Goal: Task Accomplishment & Management: Complete application form

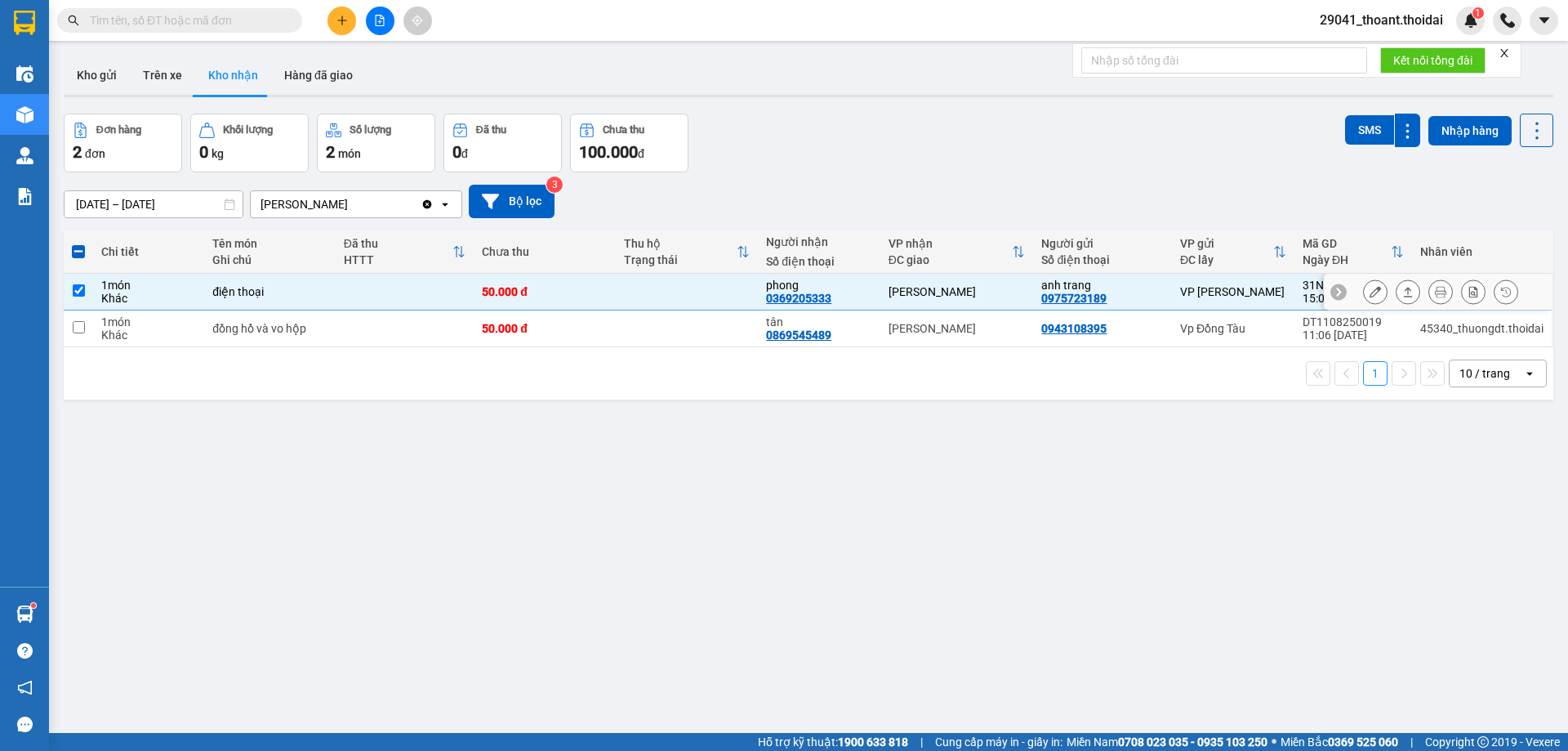
click at [310, 315] on td "đồng hồ và vo hộp" at bounding box center [269, 329] width 131 height 37
checkbox input "true"
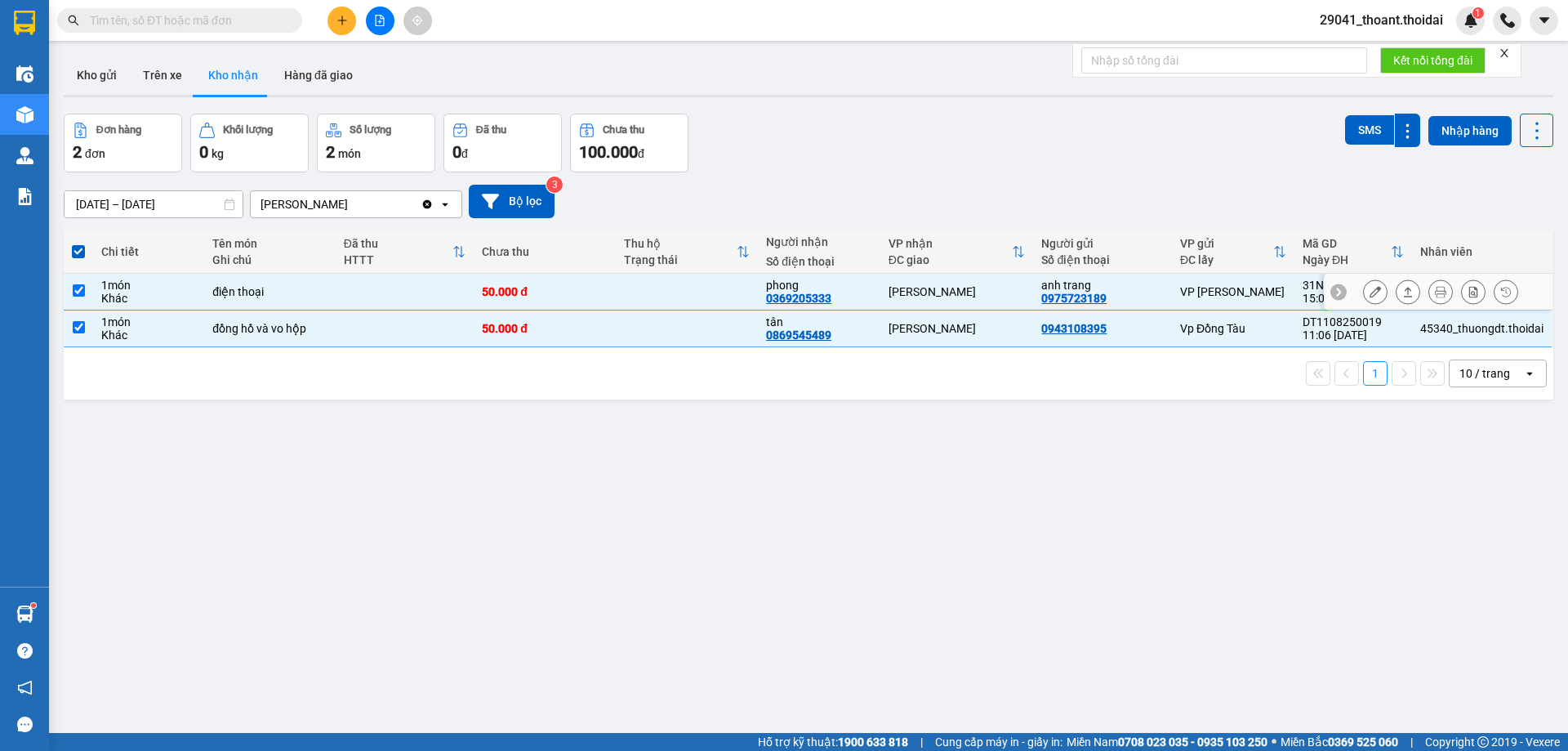
click at [240, 301] on td "điện thoại" at bounding box center [269, 292] width 131 height 37
checkbox input "false"
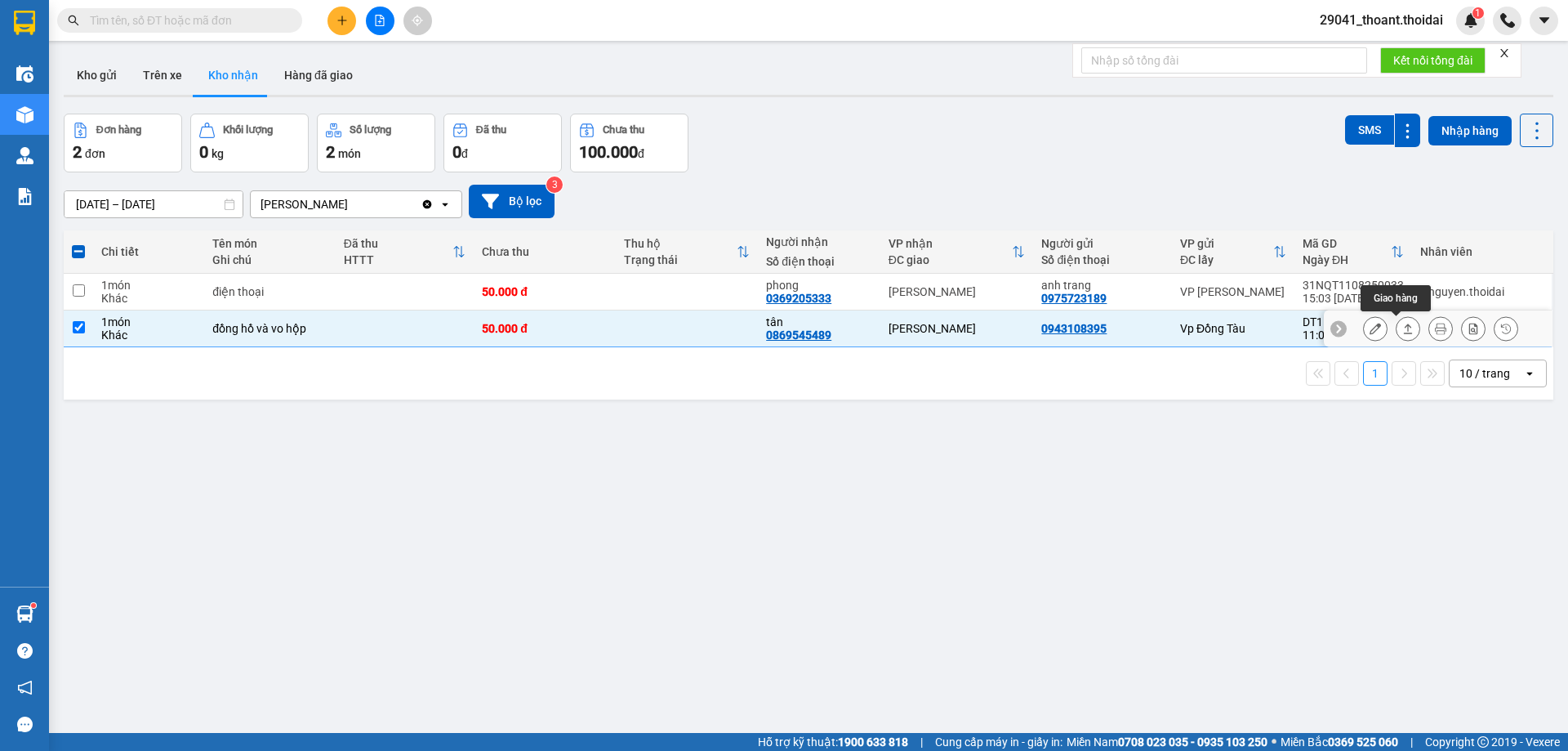
click at [1370, 330] on icon at bounding box center [1375, 328] width 11 height 11
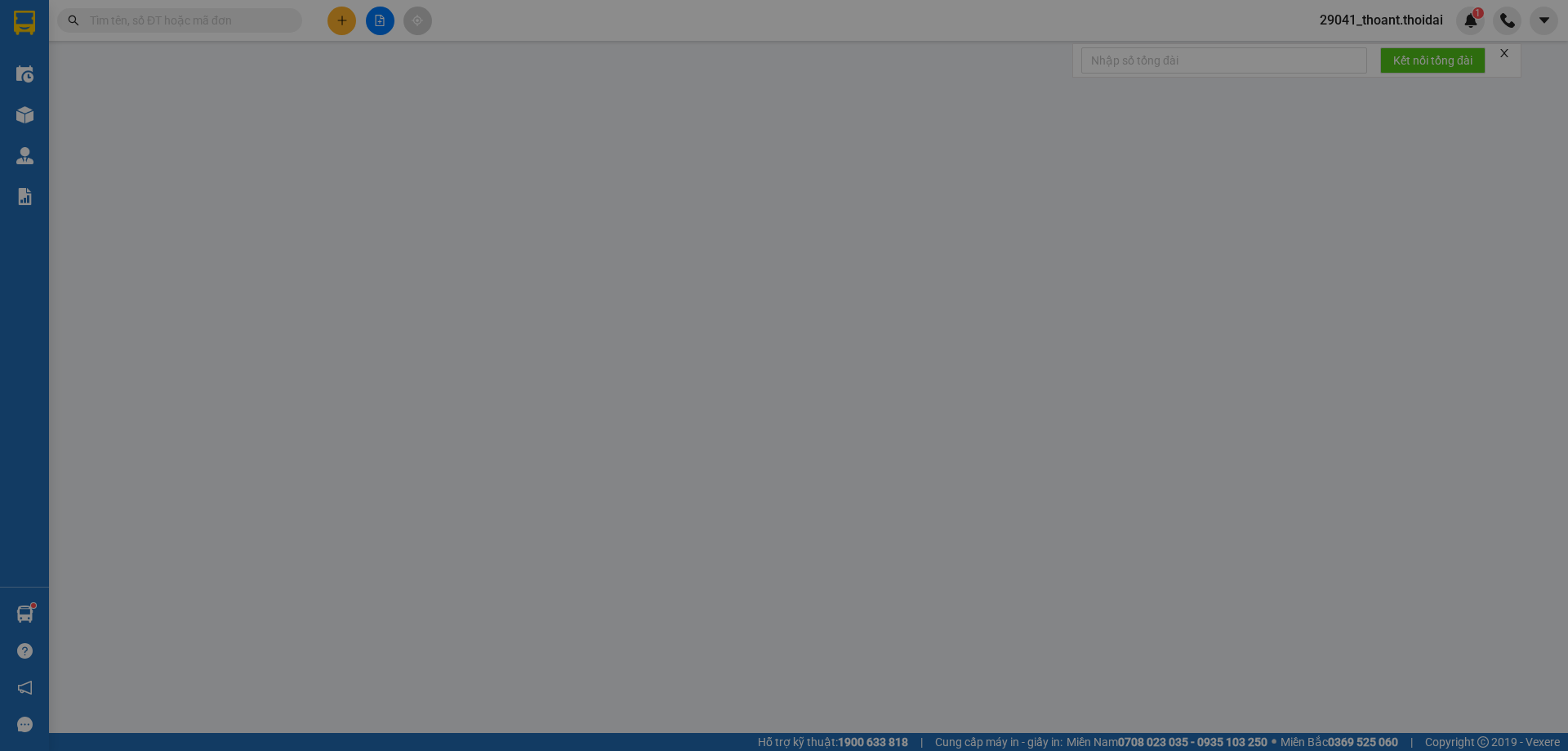
type input "0943108395"
type input "0869545489"
type input "tân"
type input "50.000"
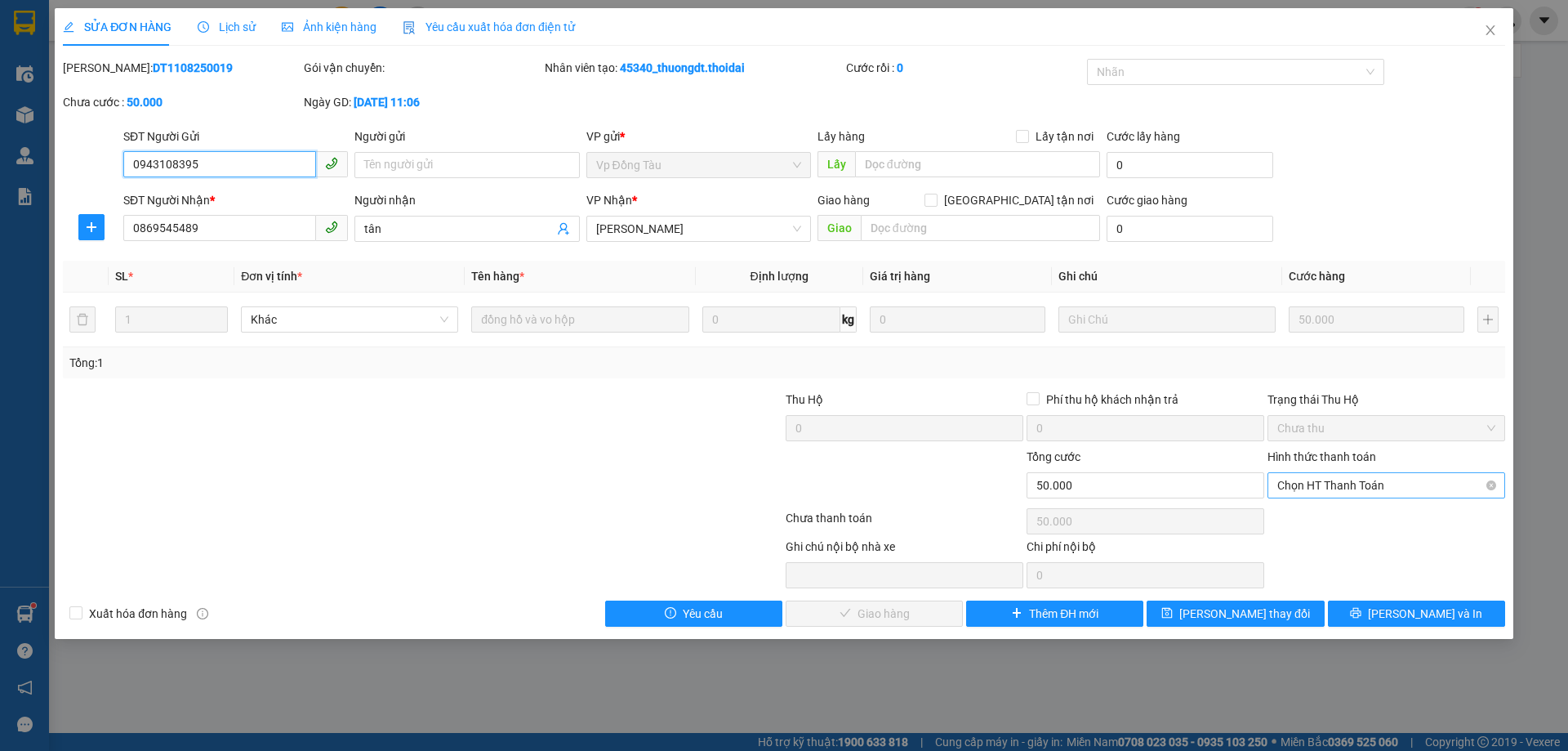
click at [1356, 482] on span "Chọn HT Thanh Toán" at bounding box center [1387, 486] width 218 height 25
click at [1330, 523] on div "Tại văn phòng" at bounding box center [1387, 518] width 218 height 18
type input "0"
click at [925, 628] on div "SỬA ĐƠN HÀNG Lịch sử Ảnh kiện hàng Yêu cầu xuất hóa đơn điện tử Total Paid Fee …" at bounding box center [784, 323] width 1459 height 631
click at [900, 622] on span "[PERSON_NAME] và Giao hàng" at bounding box center [895, 614] width 157 height 18
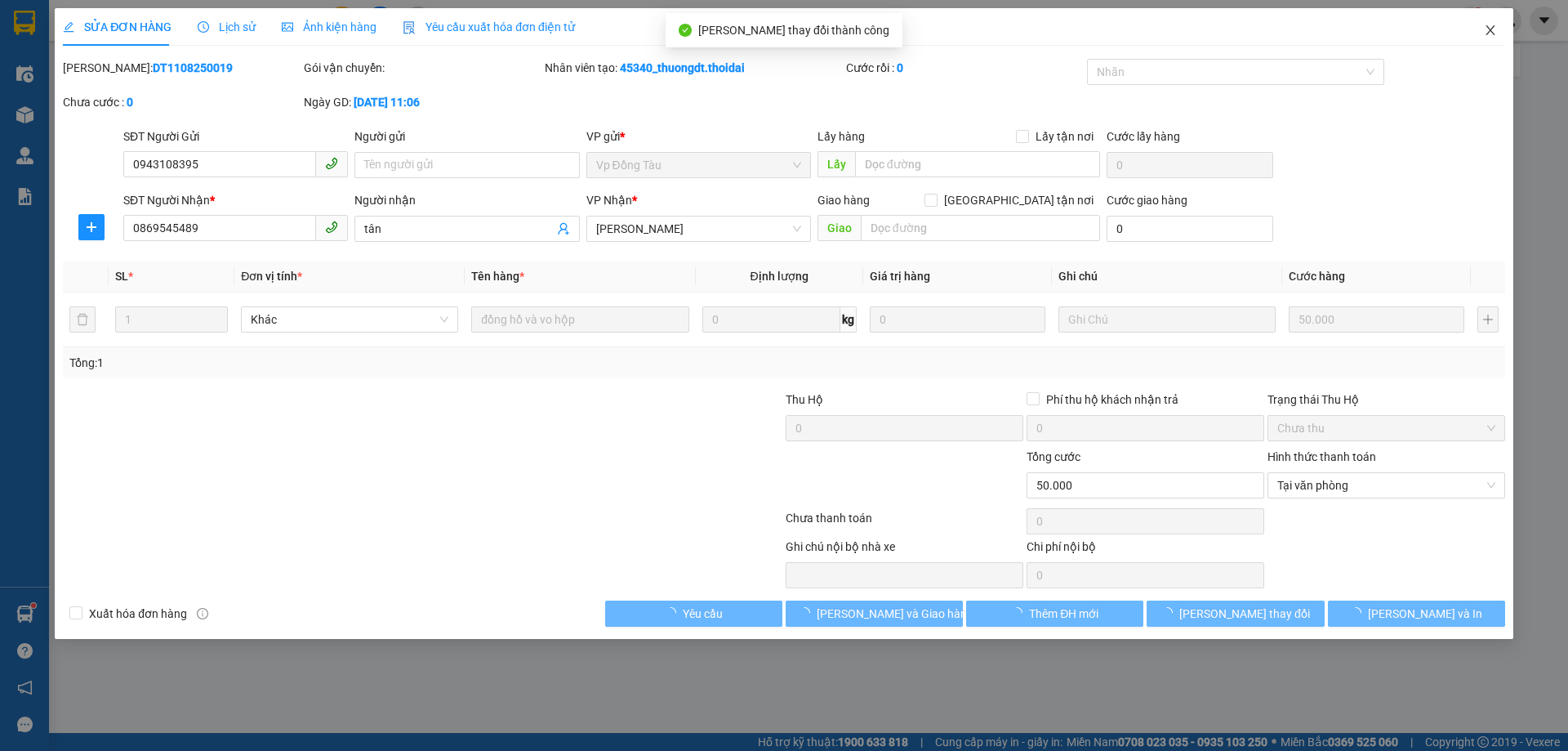
click at [1486, 28] on icon "close" at bounding box center [1491, 30] width 13 height 13
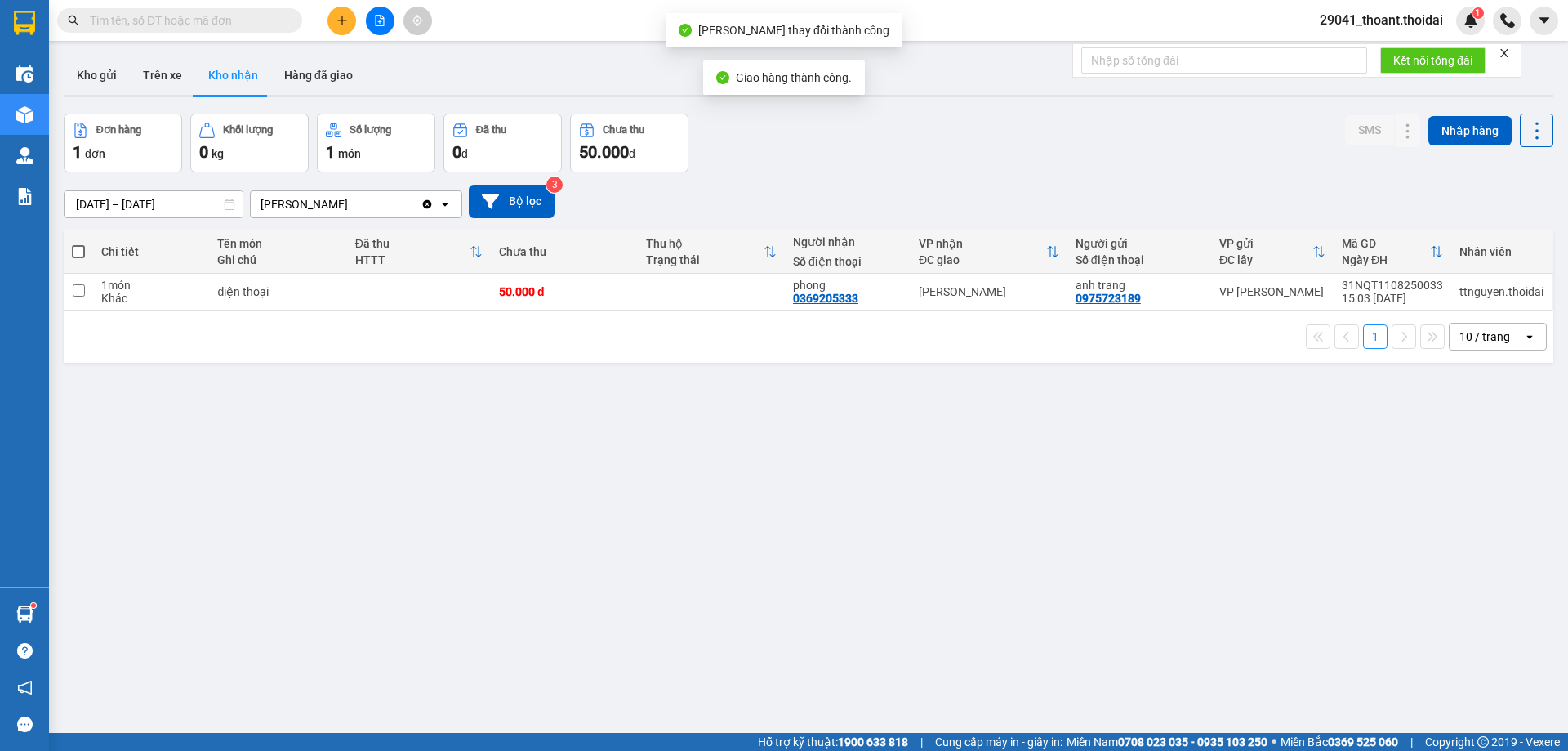
click at [327, 20] on button at bounding box center [341, 20] width 28 height 28
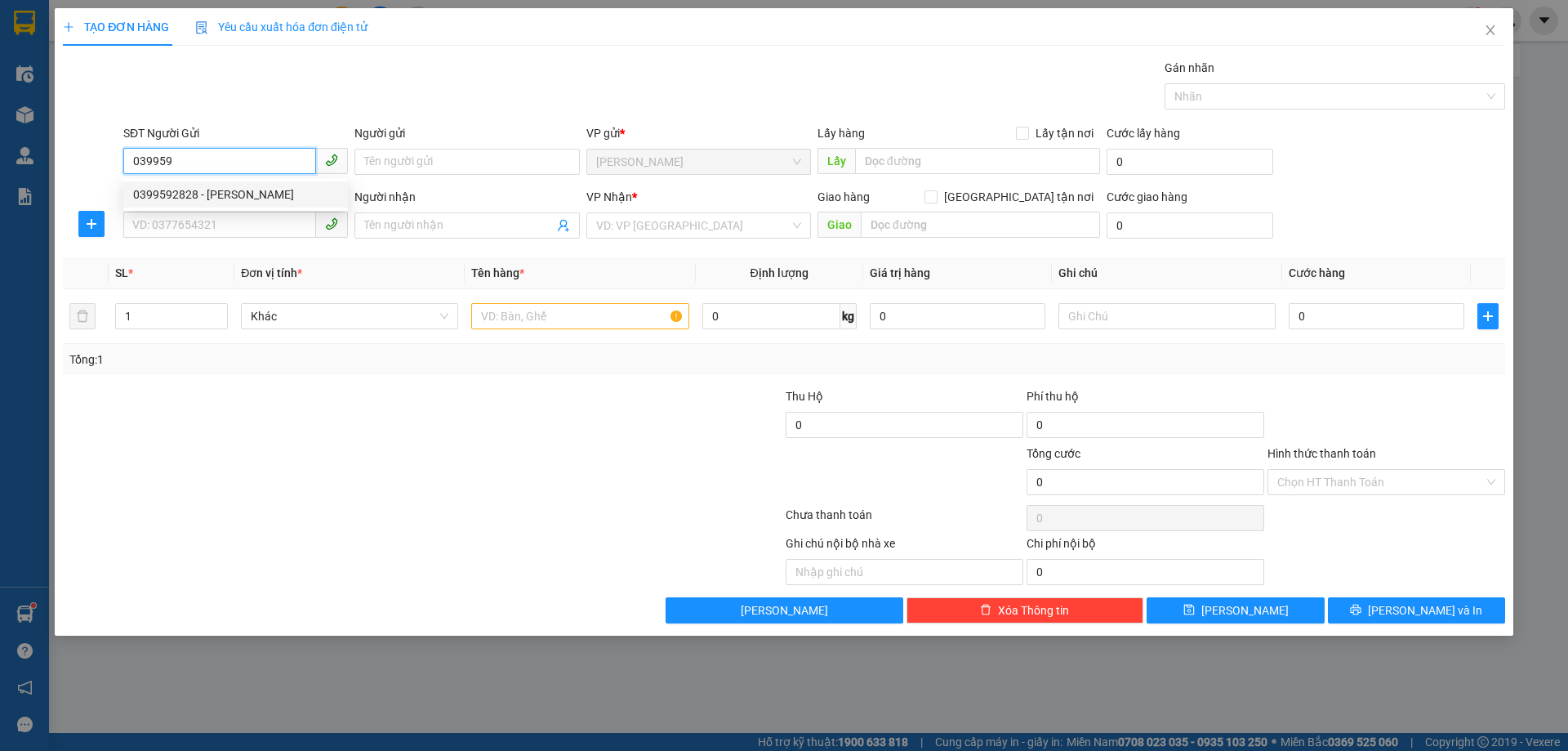
click at [216, 197] on div "0399592828 - [PERSON_NAME]" at bounding box center [235, 195] width 205 height 18
type input "0399592828"
type input "[PERSON_NAME]"
type input "0399592828"
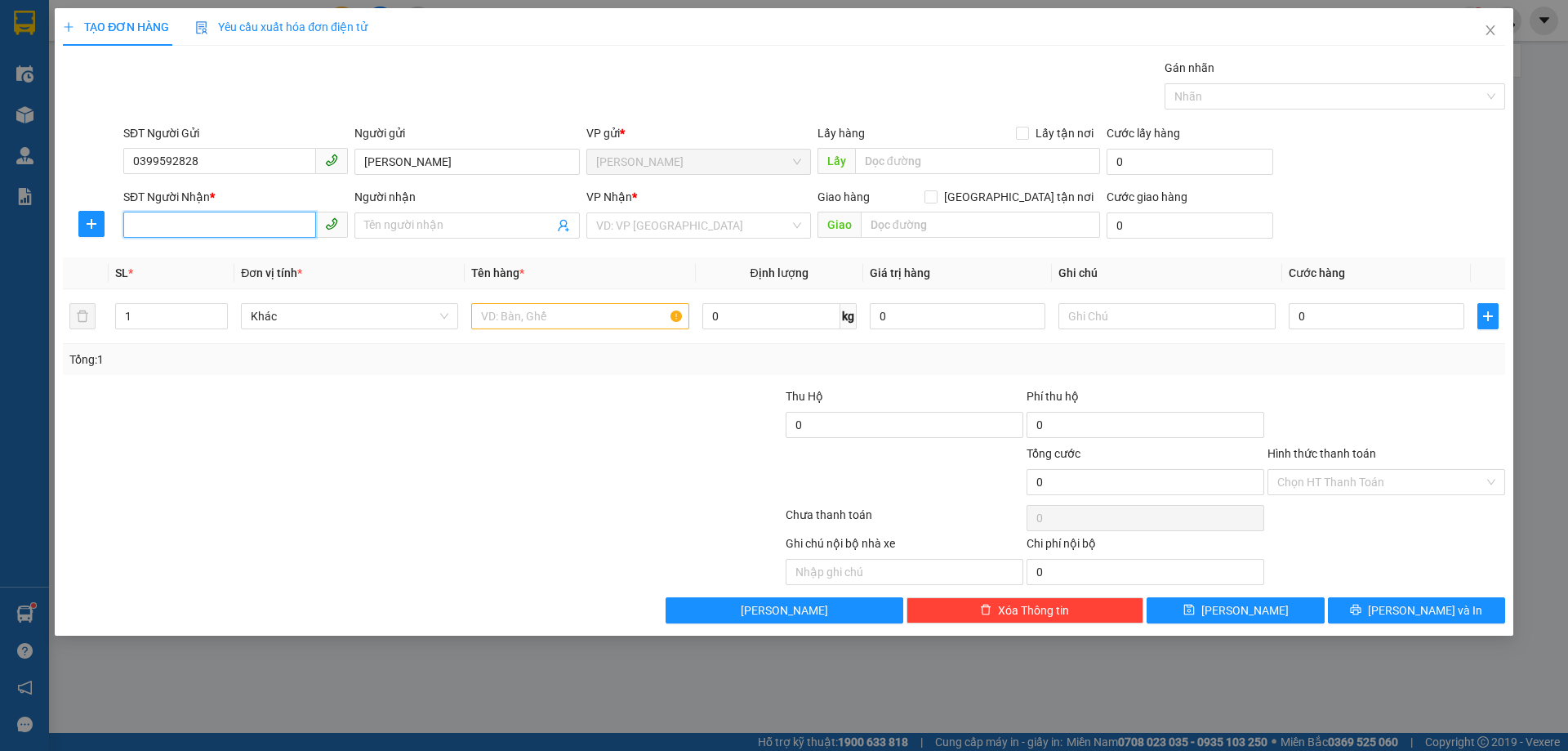
click at [225, 235] on input "SĐT Người Nhận *" at bounding box center [219, 225] width 193 height 26
click at [216, 259] on div "0975542403 - anh bách" at bounding box center [235, 258] width 205 height 18
type input "0975542403"
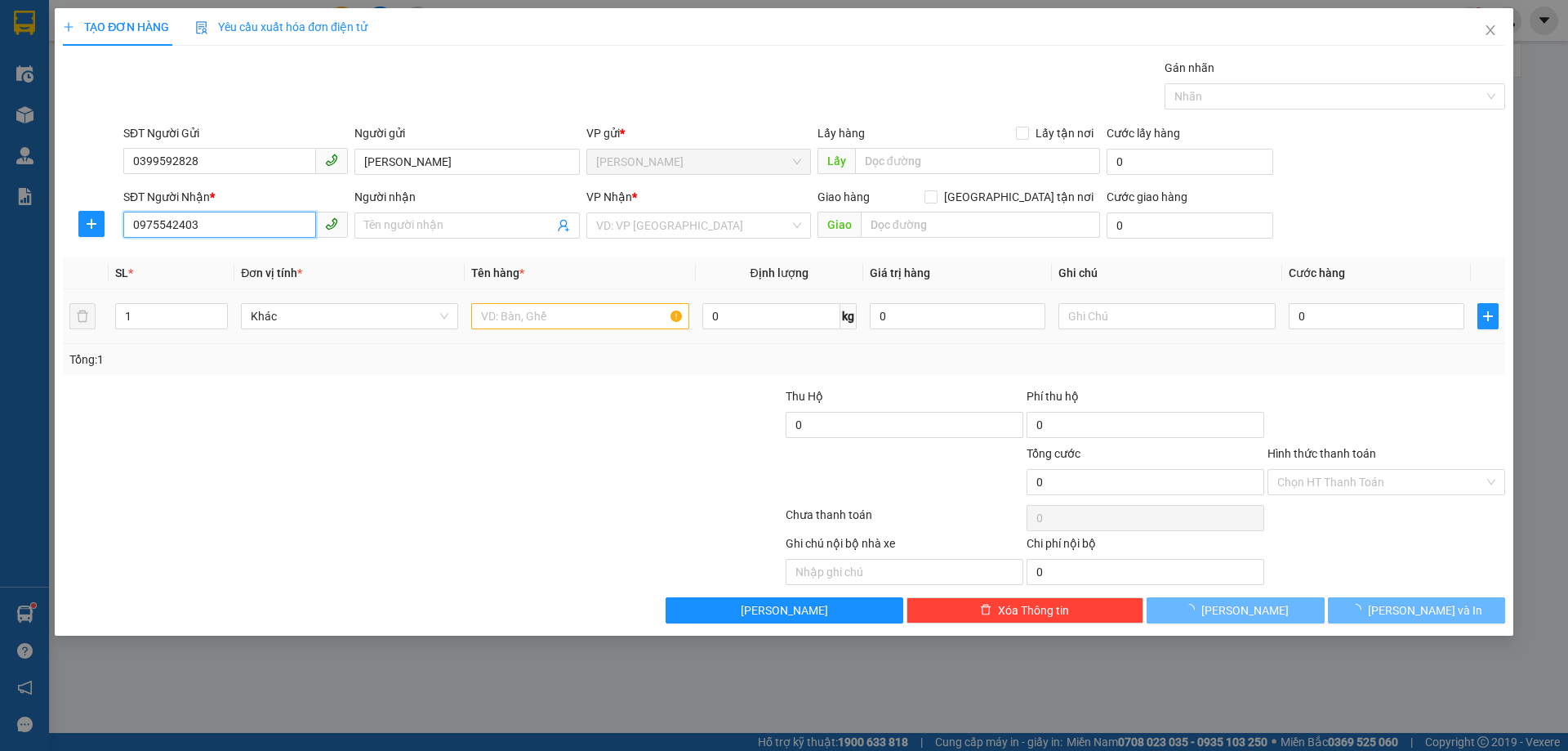
type input "anh bách"
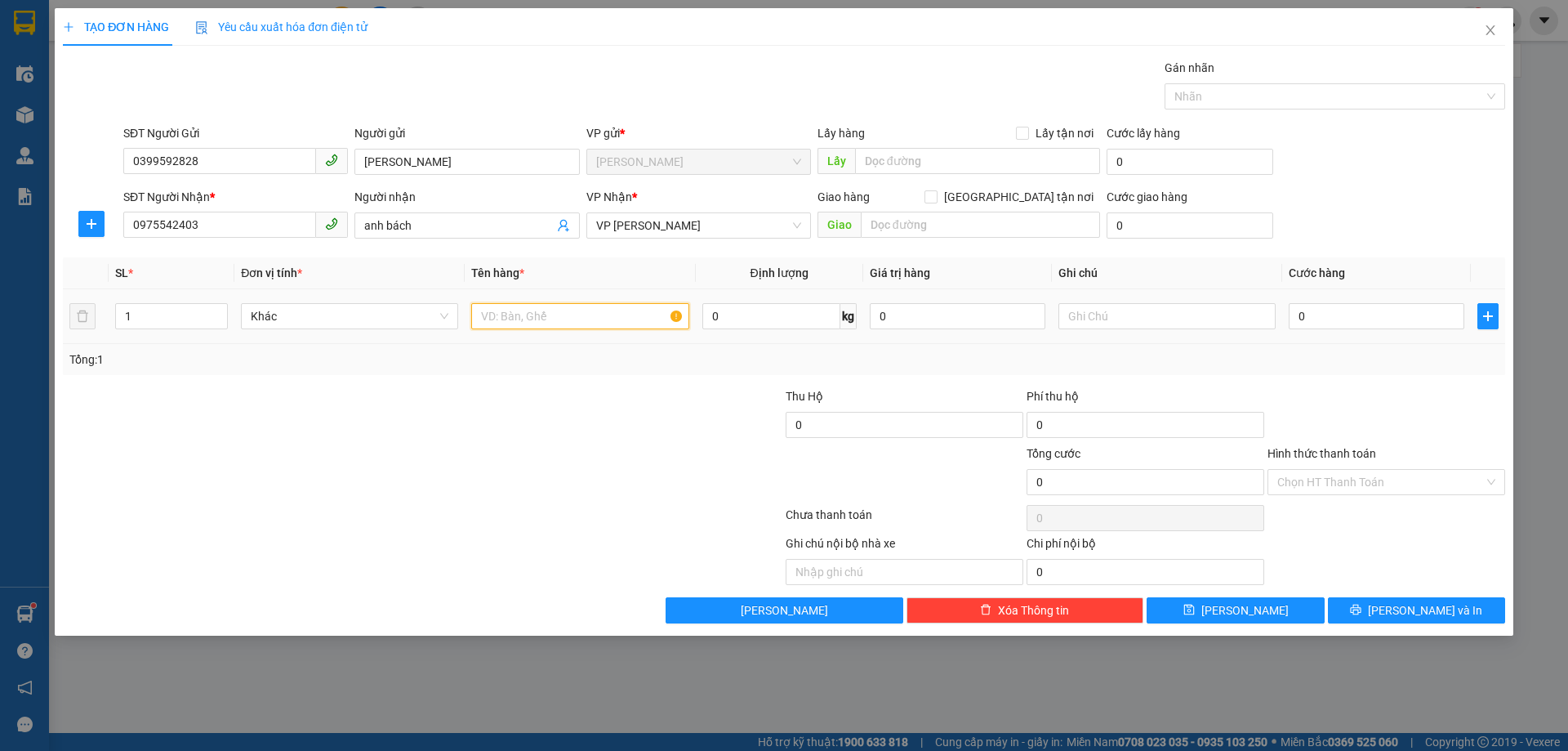
click at [564, 319] on input "text" at bounding box center [580, 316] width 217 height 26
type input "M"
type input "HỘP MI GIẢ"
click at [1352, 311] on input "0" at bounding box center [1377, 316] width 176 height 26
type input "3"
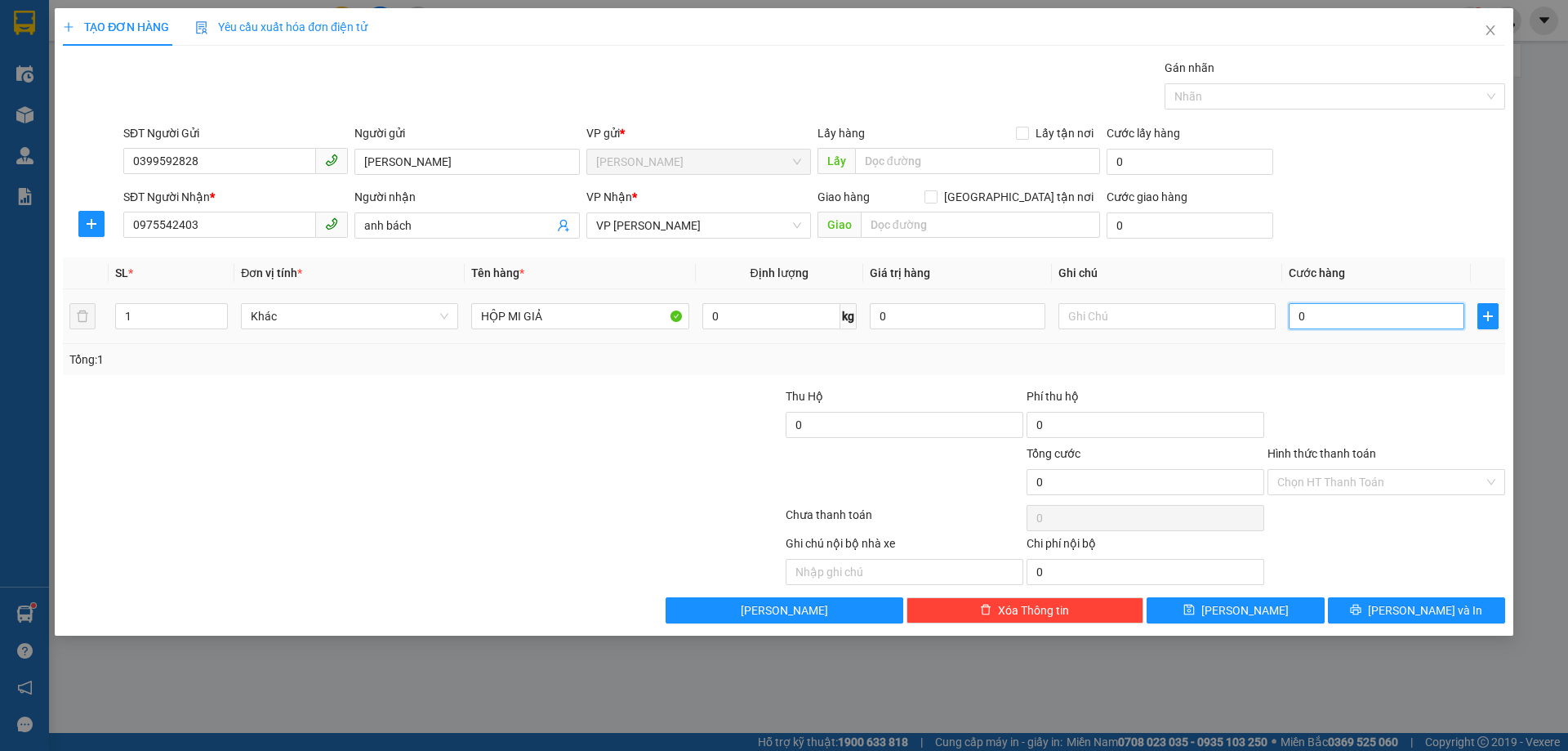
type input "3"
type input "30"
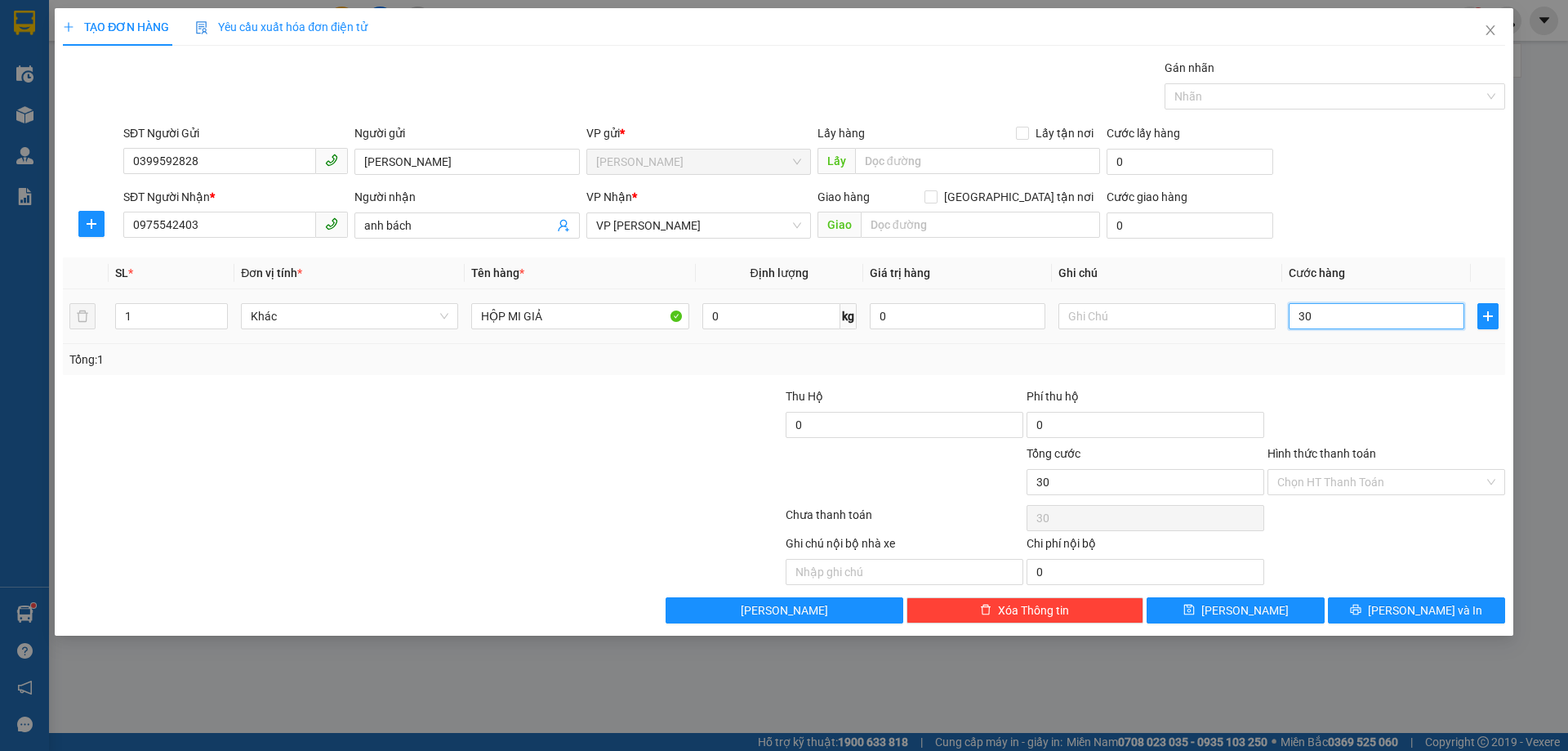
type input "300"
type input "3.000"
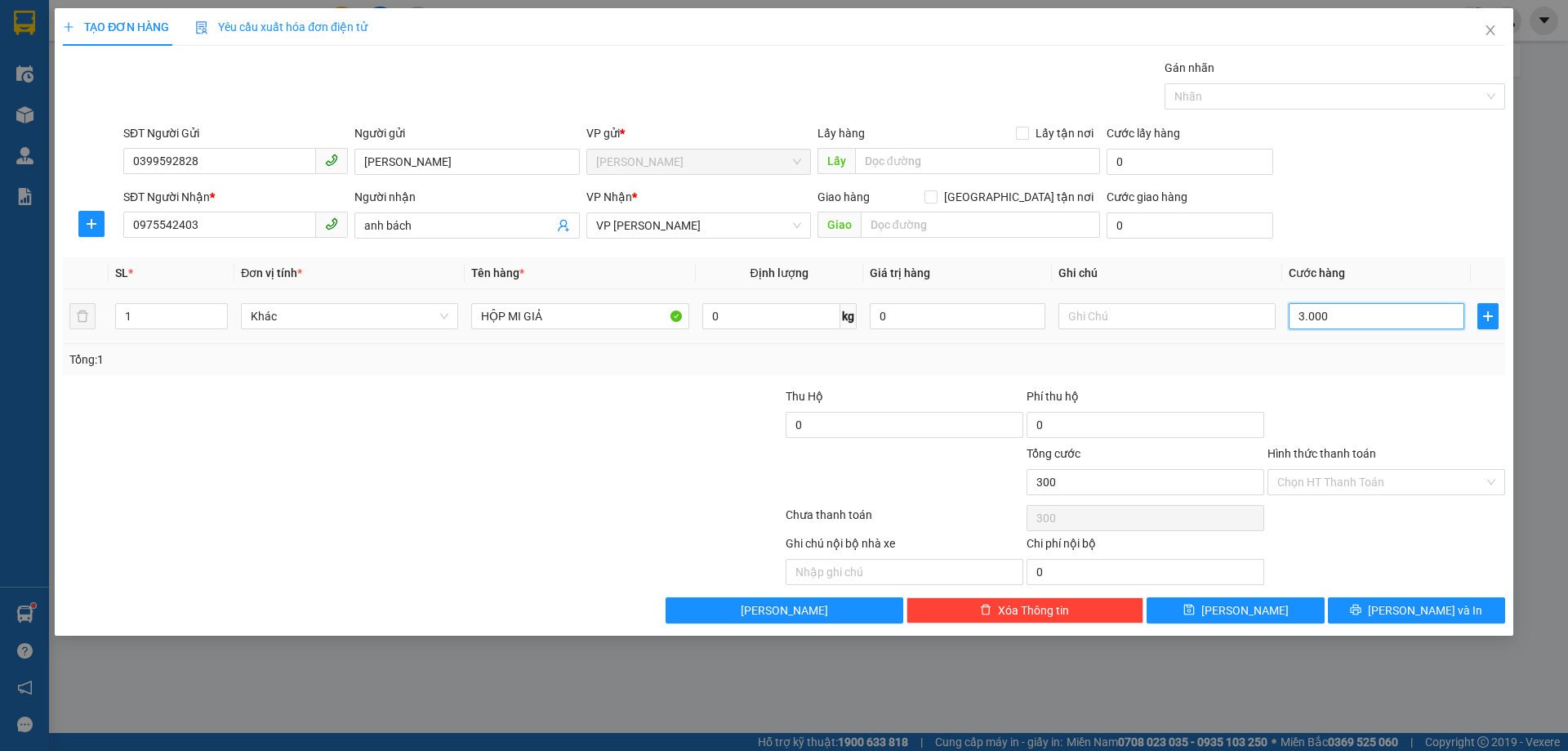
type input "3.000"
type input "30.000"
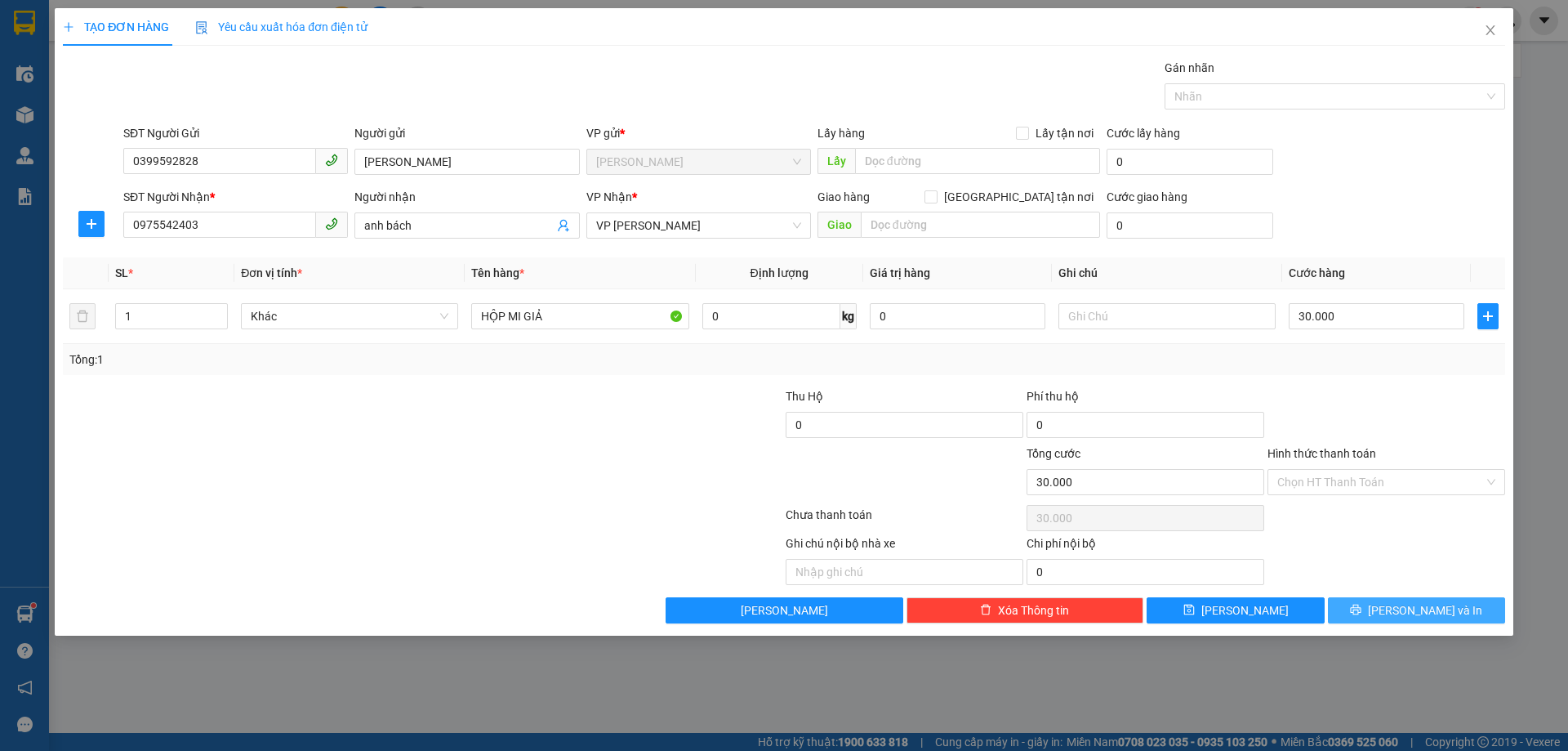
click at [1367, 613] on button "[PERSON_NAME] và In" at bounding box center [1417, 611] width 177 height 26
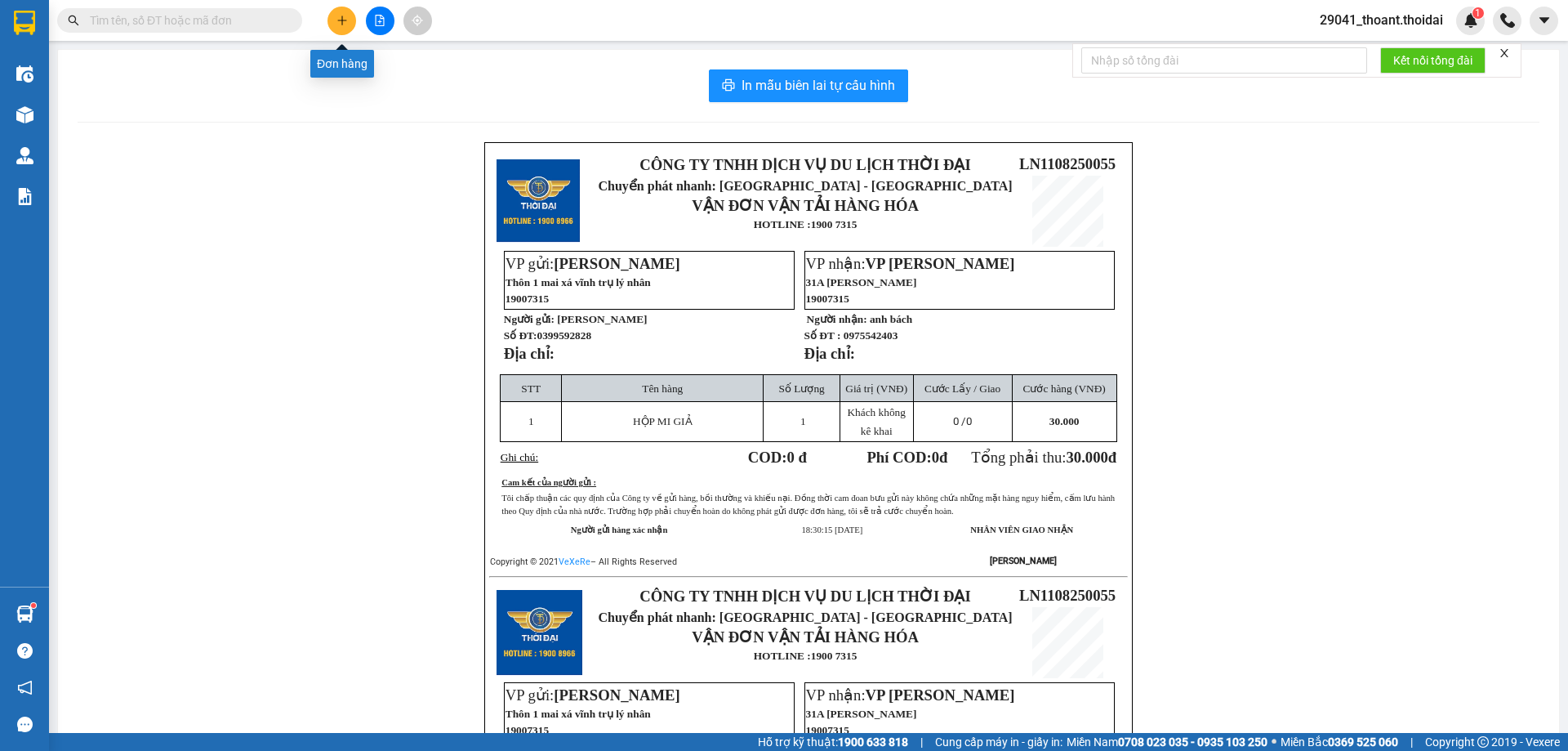
click at [343, 24] on icon "plus" at bounding box center [341, 20] width 11 height 11
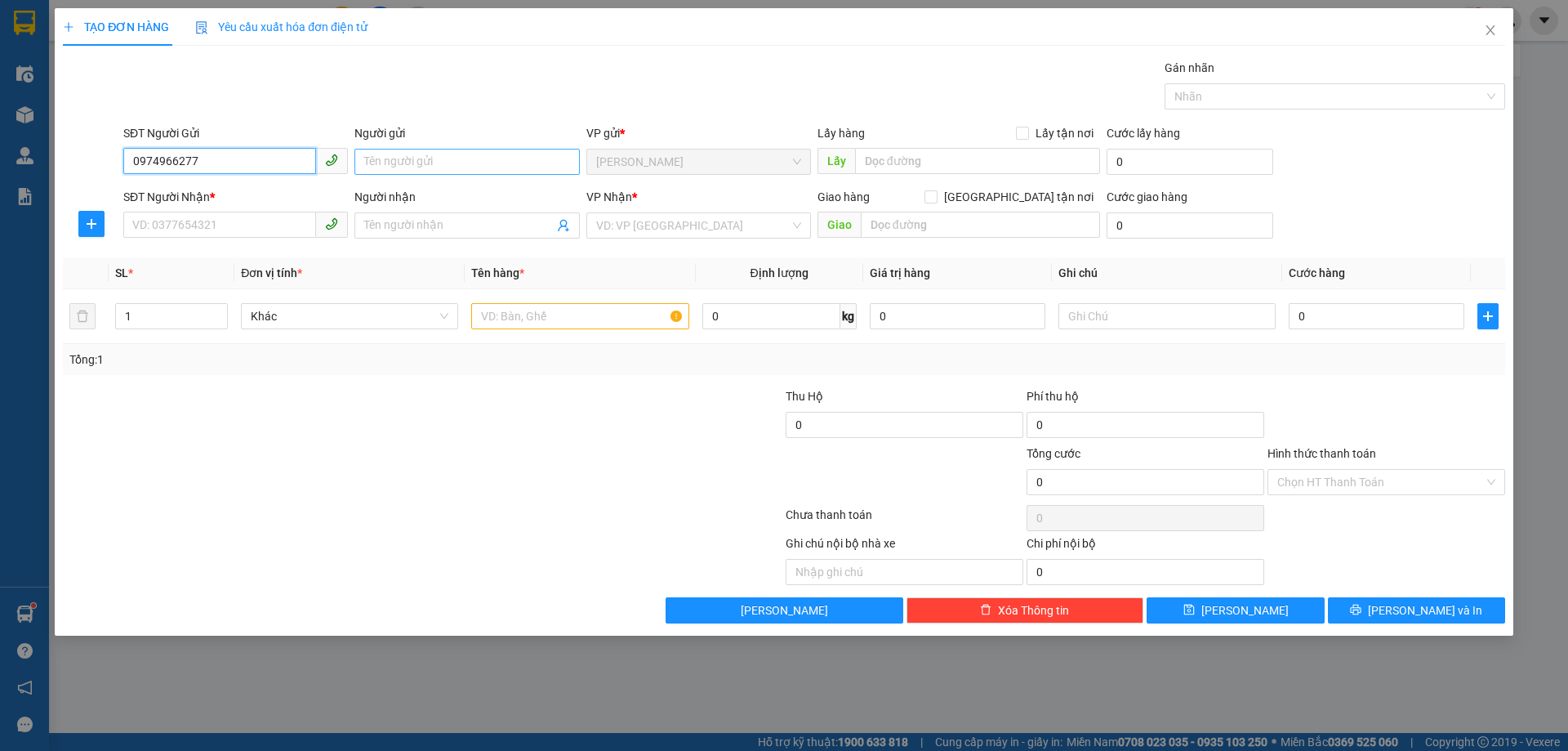
type input "0974966277"
click at [428, 161] on input "Người gửi" at bounding box center [466, 162] width 224 height 26
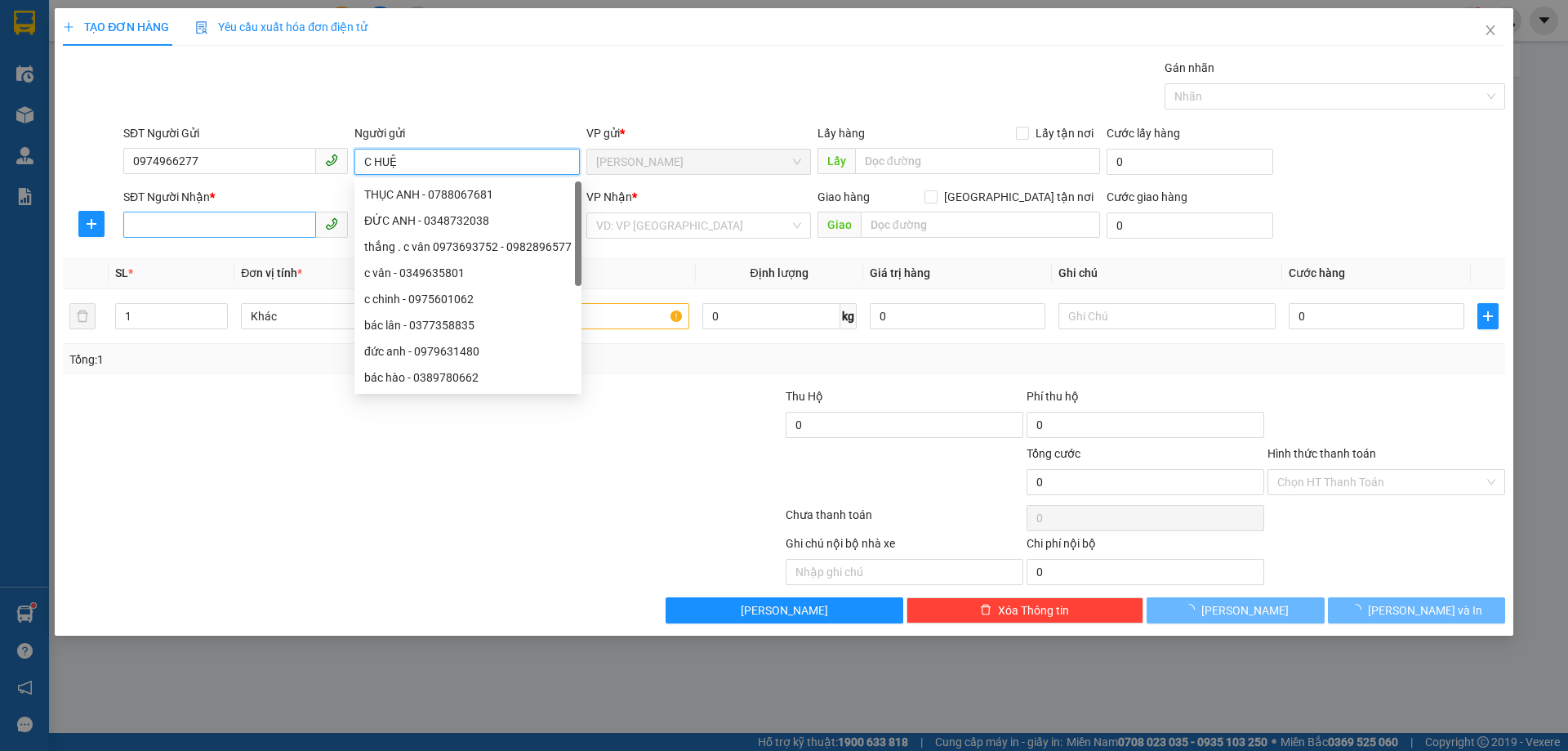
type input "C HUỆ"
click at [154, 225] on input "SĐT Người Nhận *" at bounding box center [219, 225] width 193 height 26
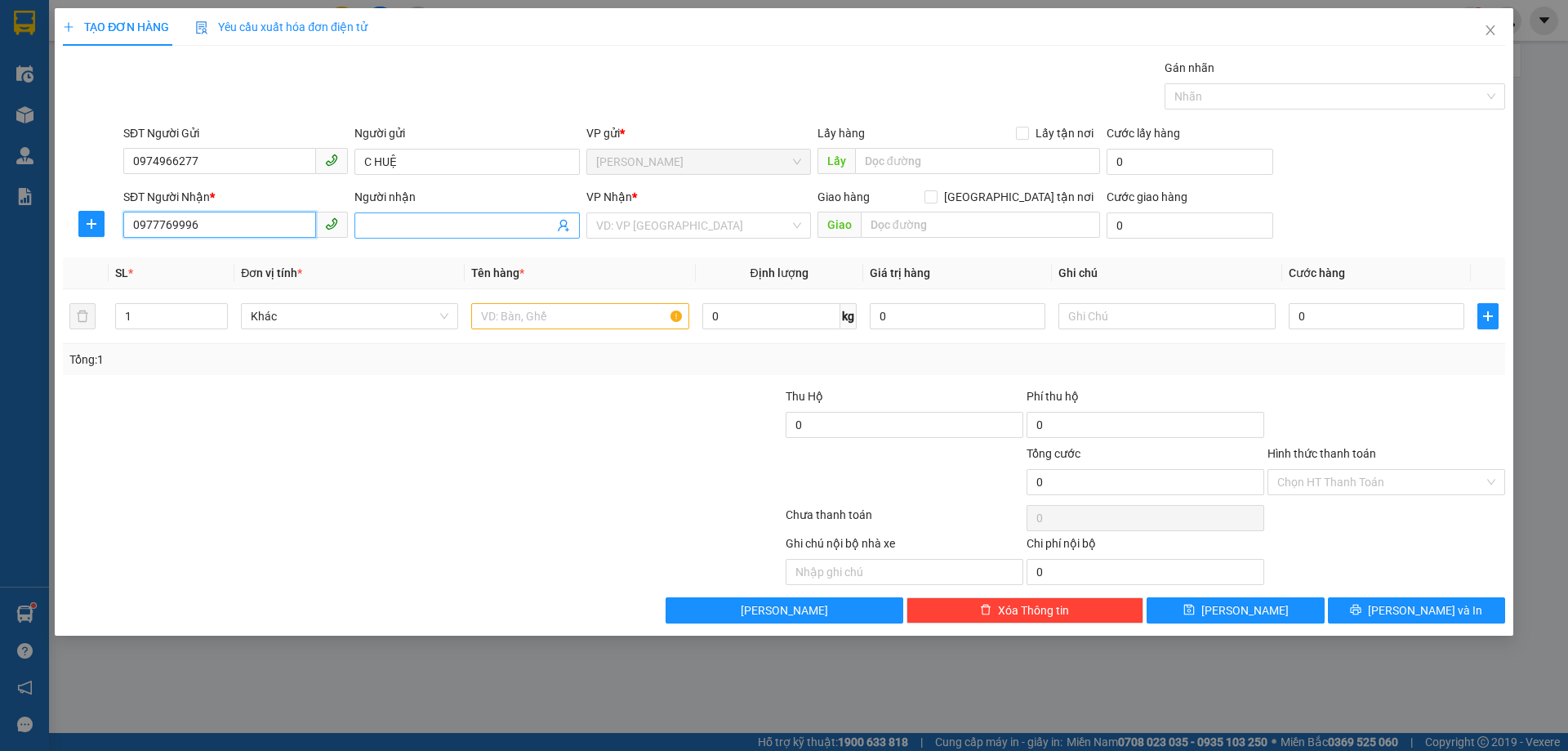
type input "0977769996"
click at [480, 234] on span at bounding box center [466, 225] width 224 height 26
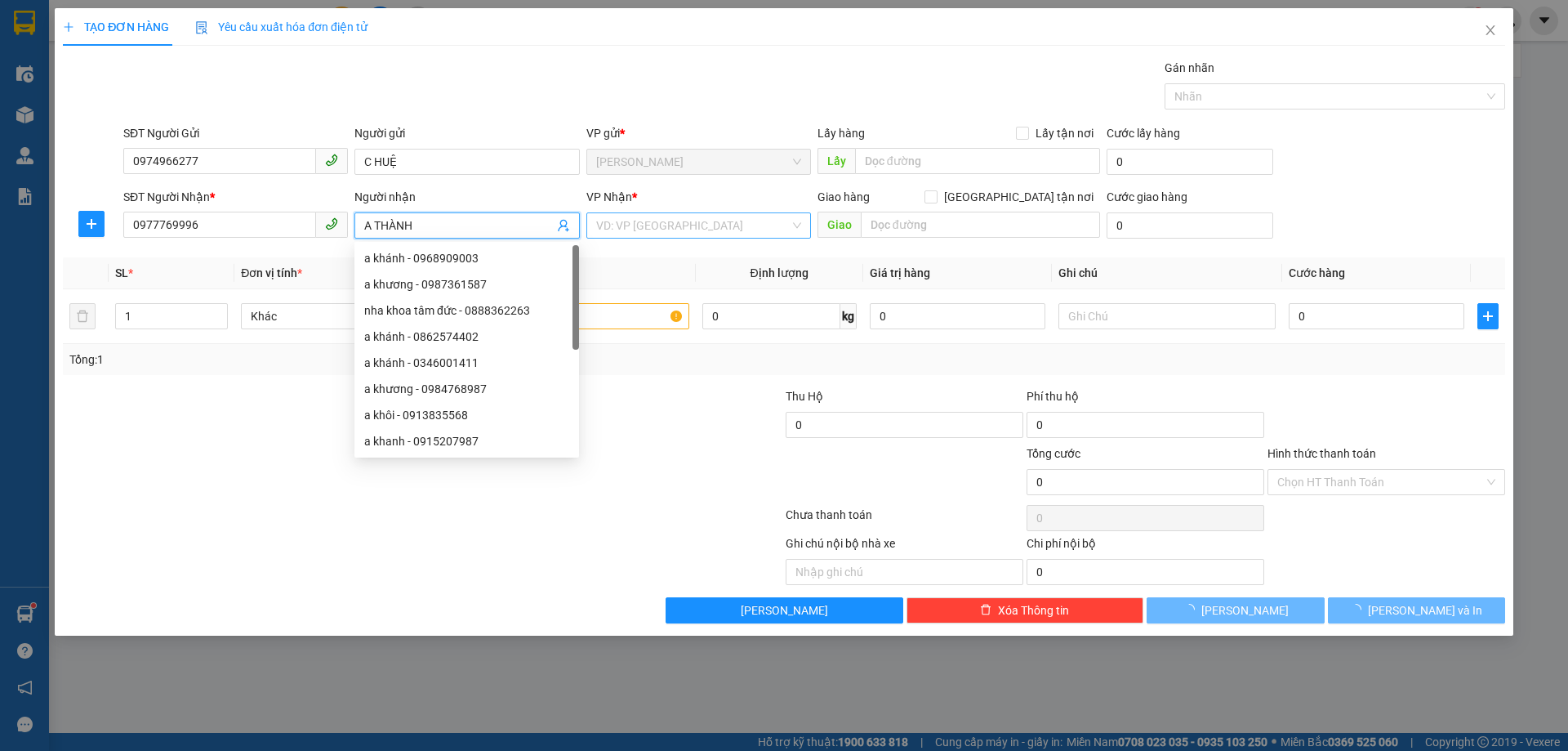
type input "A THÀNH"
click at [691, 224] on input "search" at bounding box center [693, 225] width 194 height 25
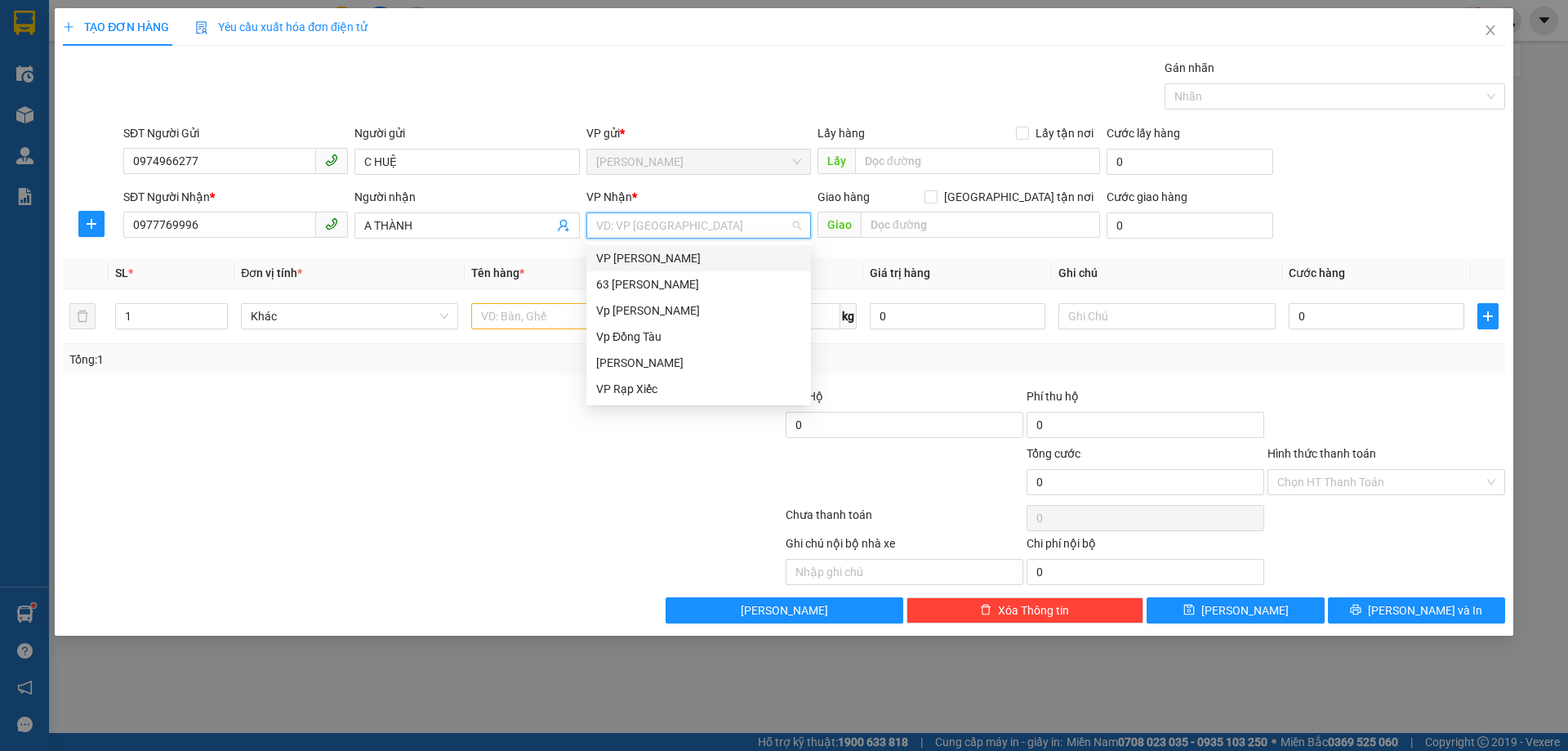
drag, startPoint x: 661, startPoint y: 253, endPoint x: 658, endPoint y: 270, distance: 17.3
click at [661, 253] on div "VP [PERSON_NAME]" at bounding box center [699, 258] width 205 height 18
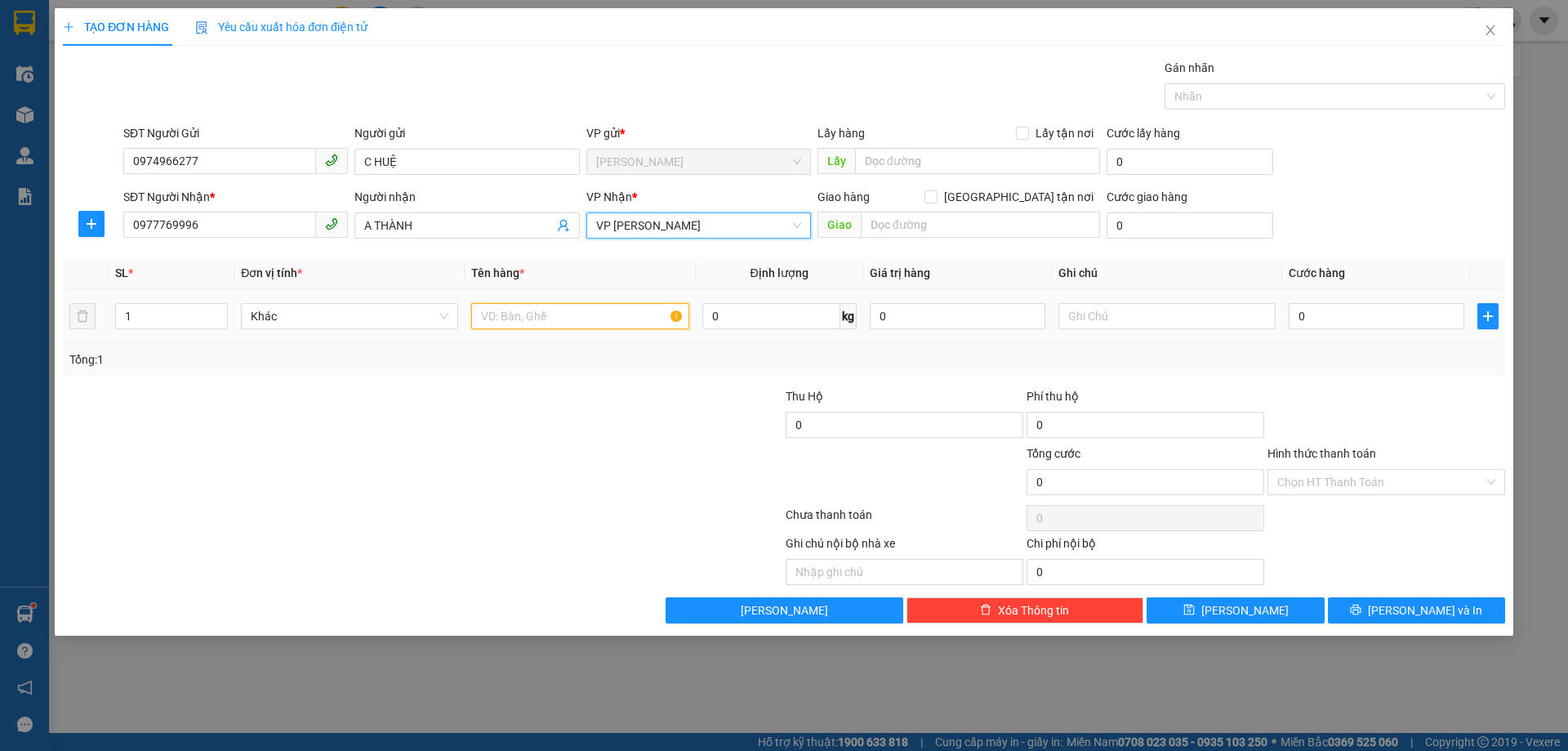
click at [539, 312] on input "text" at bounding box center [580, 316] width 217 height 26
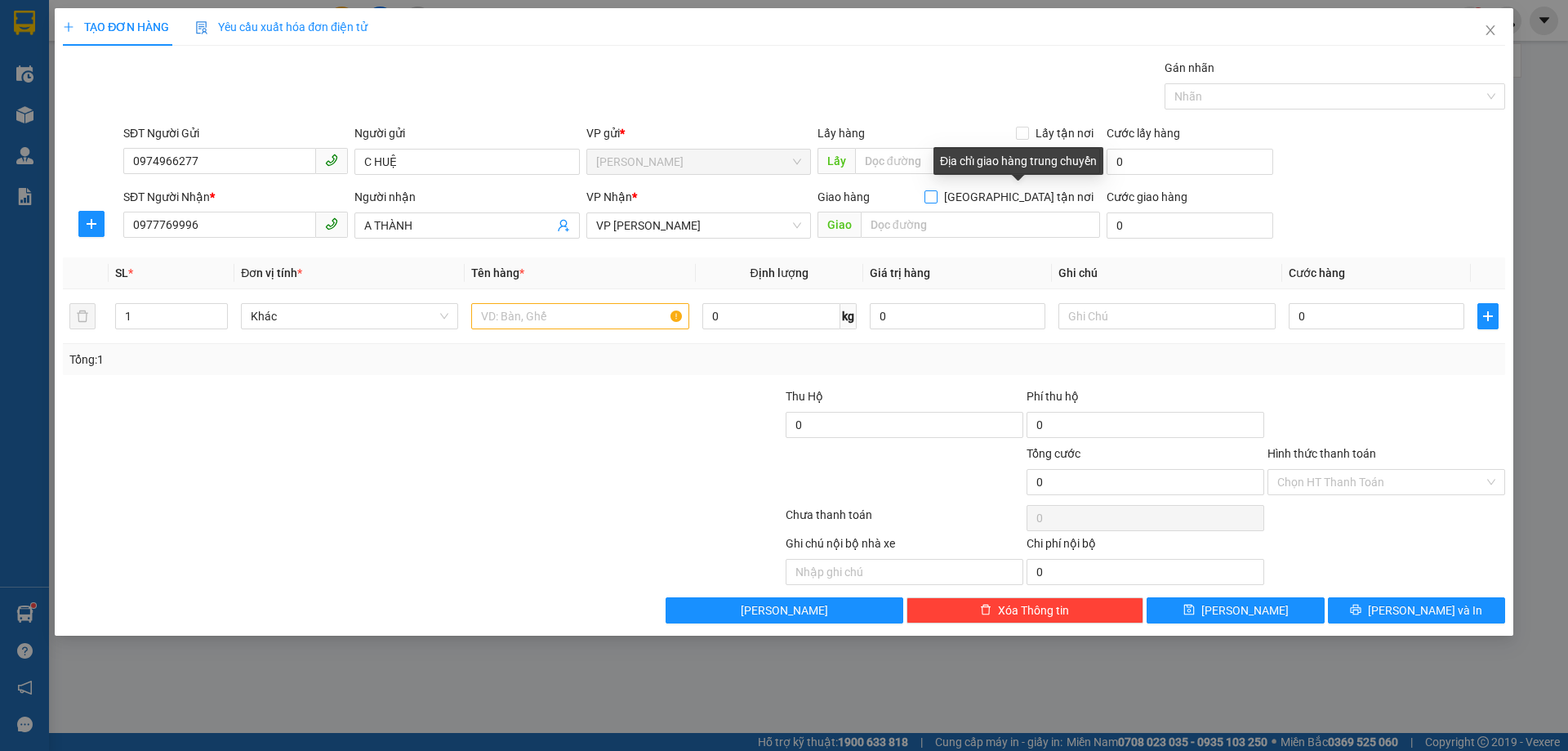
click at [936, 190] on input "[GEOGRAPHIC_DATA] tận nơi" at bounding box center [930, 195] width 11 height 11
checkbox input "true"
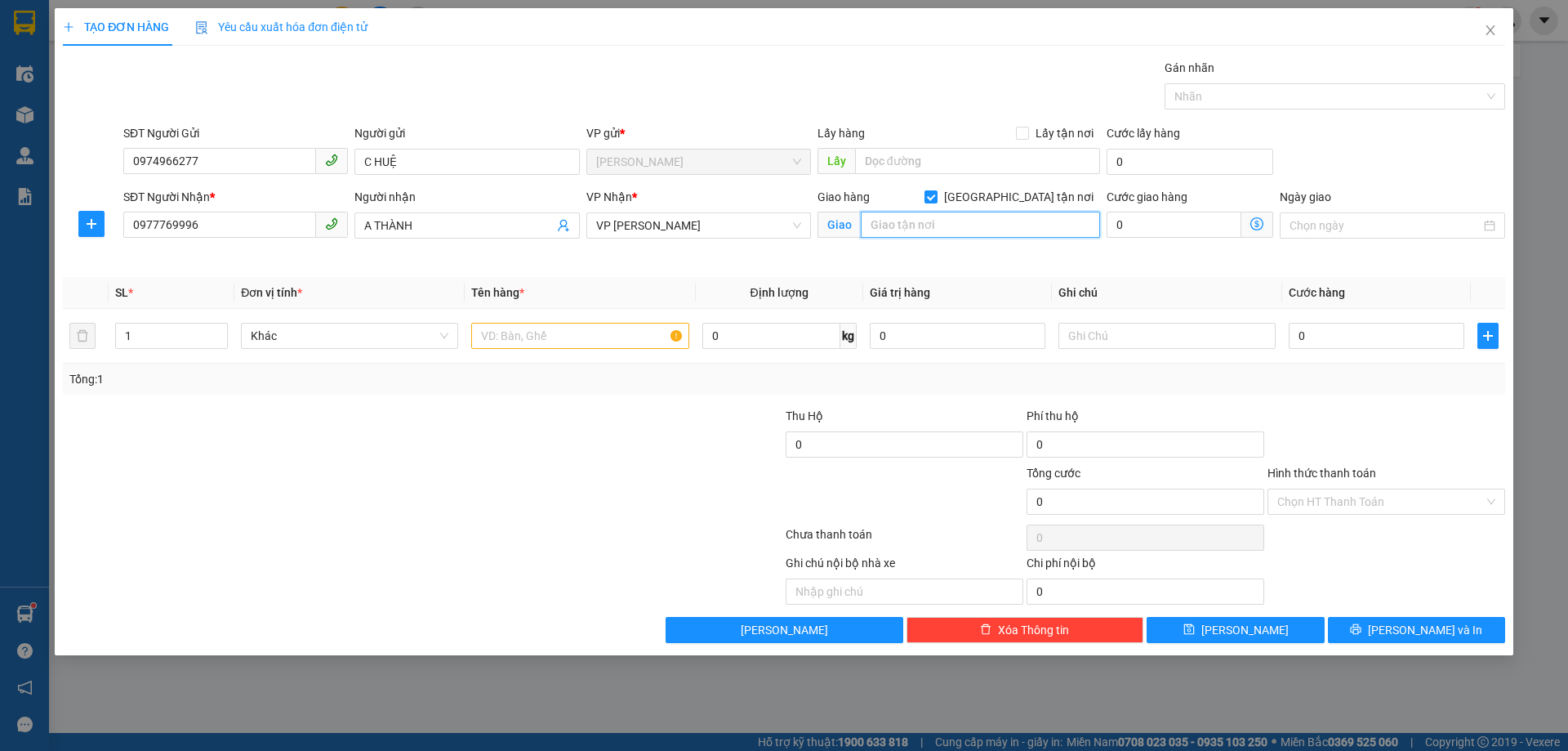
click at [980, 227] on input "text" at bounding box center [980, 225] width 239 height 26
type input "M"
type input "K"
type input "MƯỜNG THANH LINH ĐÀM"
click at [578, 347] on input "text" at bounding box center [580, 336] width 217 height 26
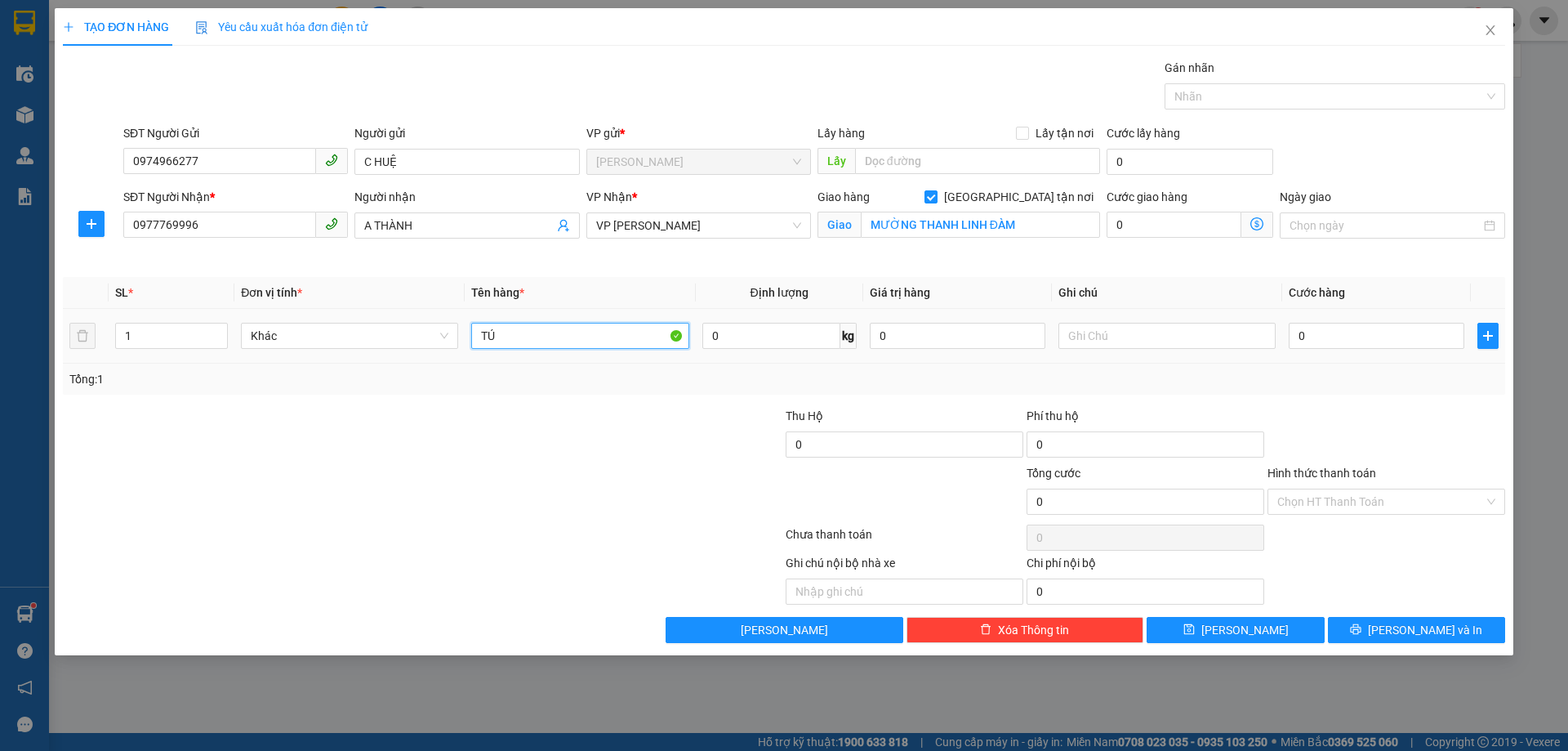
type input "T"
type input "QUẦN ÁO"
click at [1359, 331] on input "0" at bounding box center [1377, 336] width 176 height 26
type input "1"
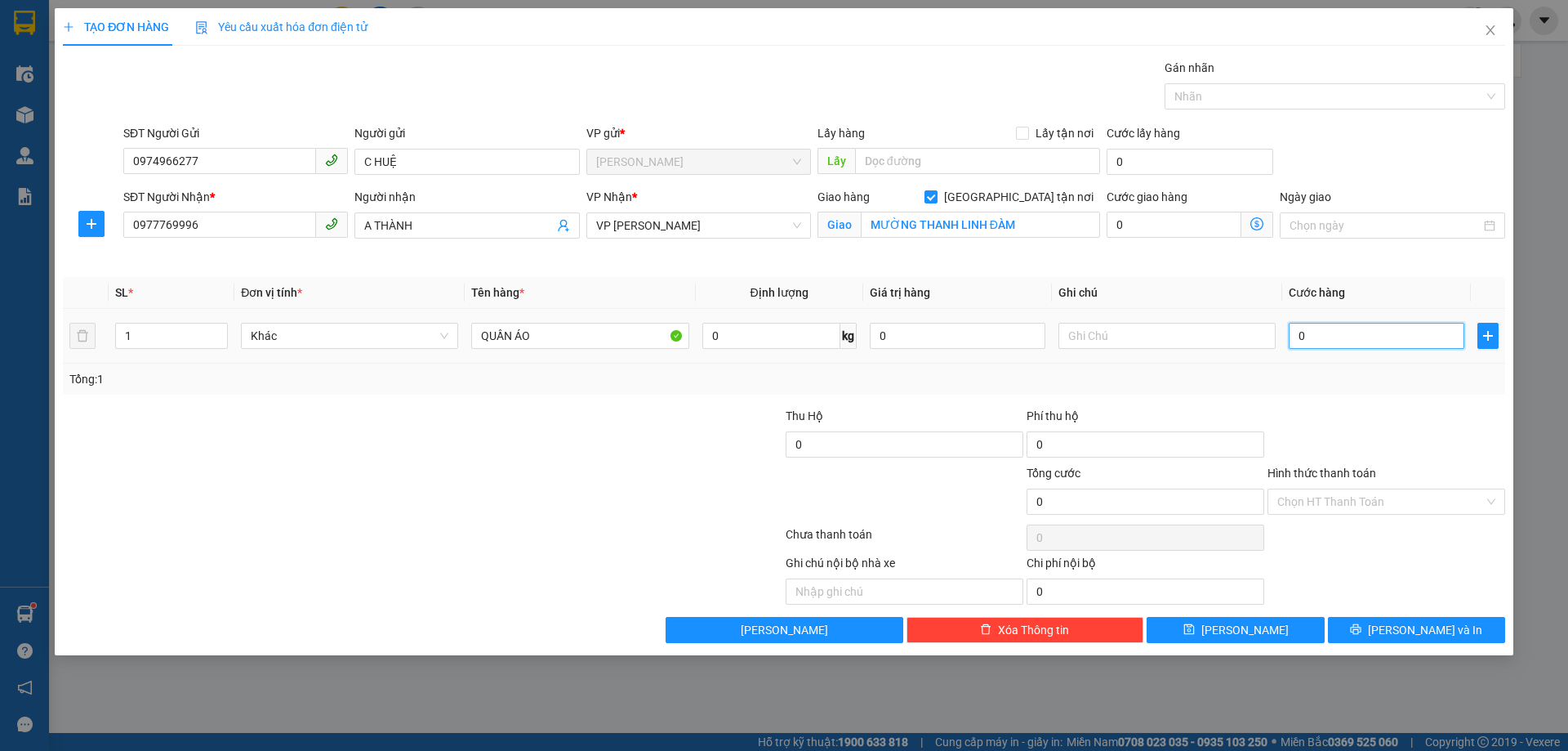
type input "1"
type input "12"
type input "120"
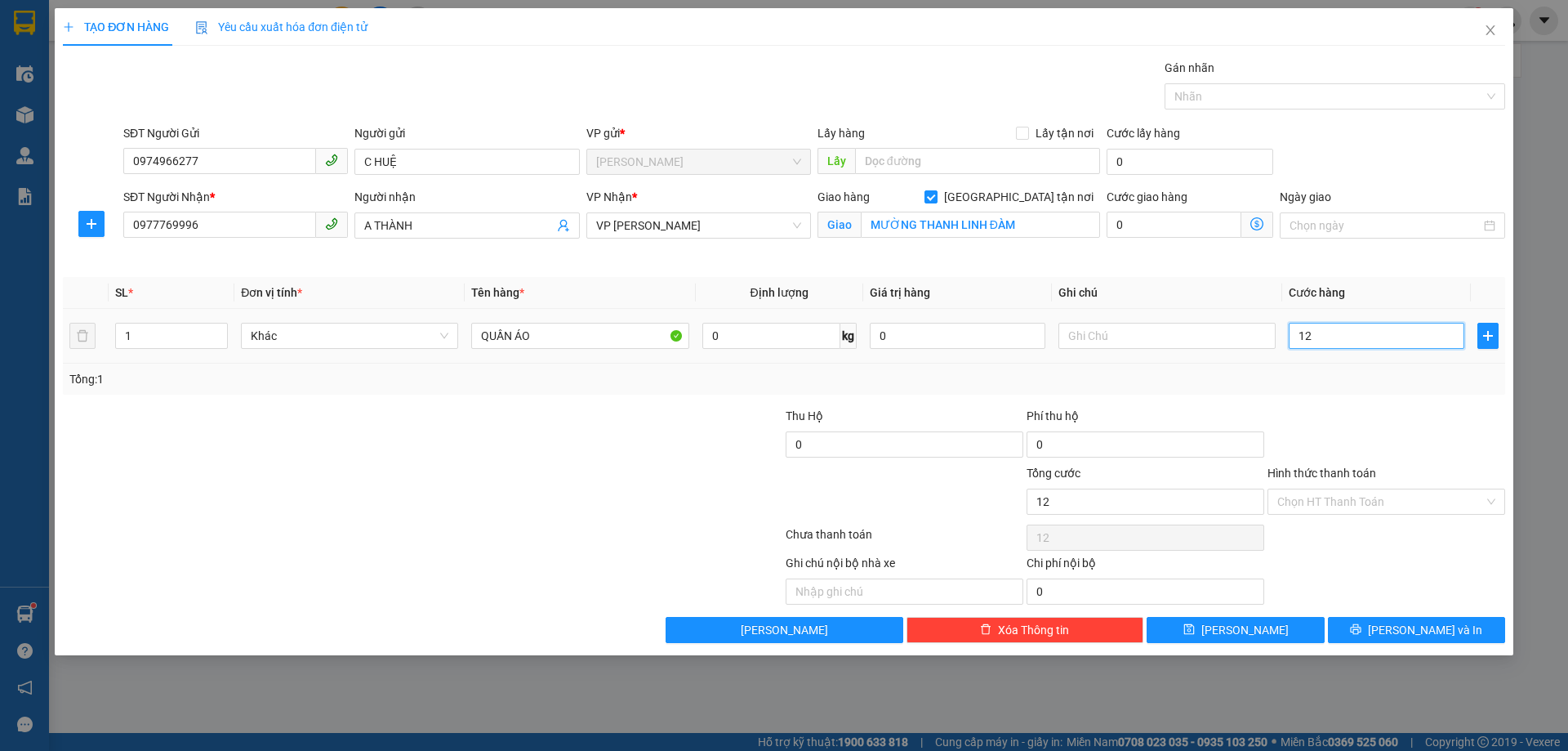
type input "120"
type input "1.200"
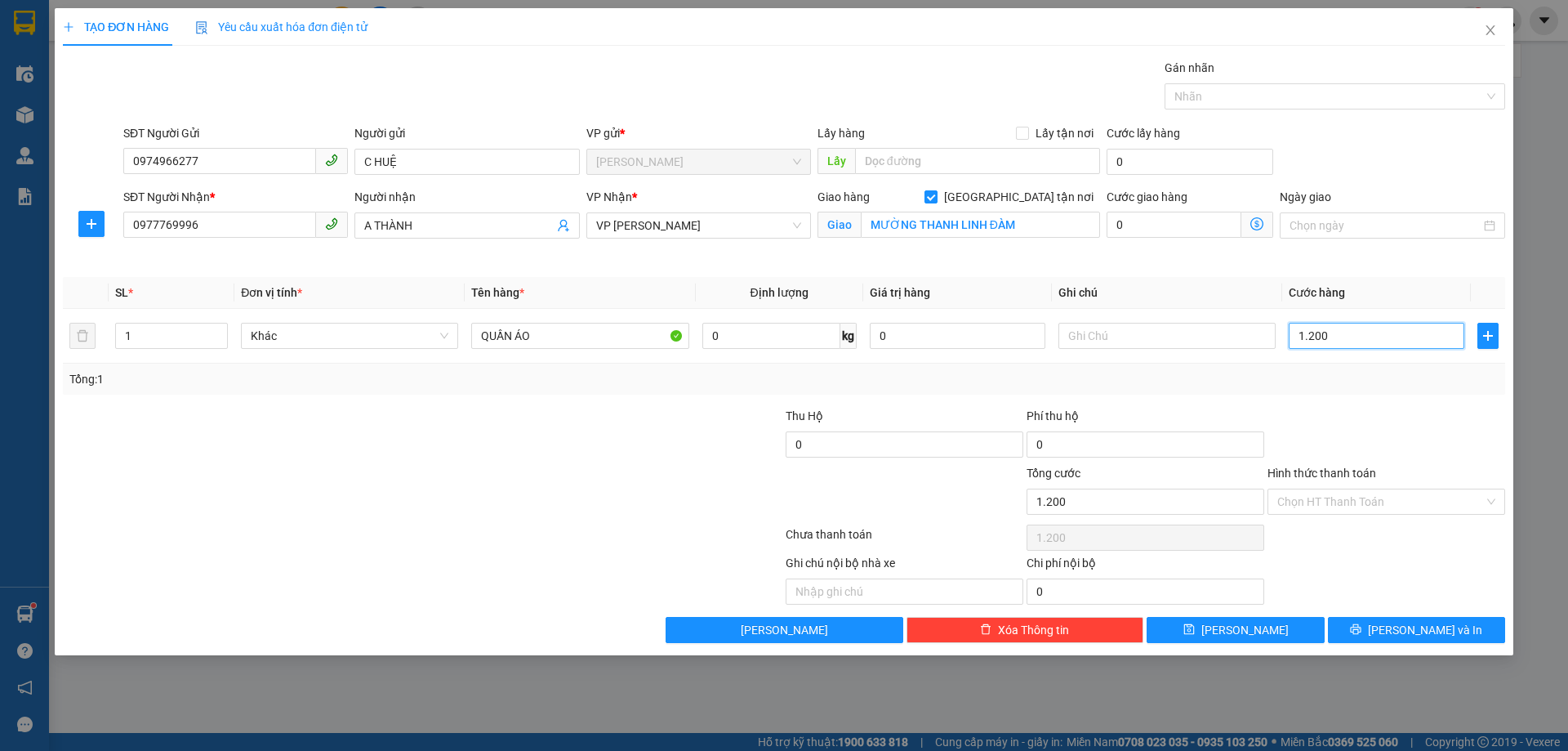
type input "12.000"
type input "120.000"
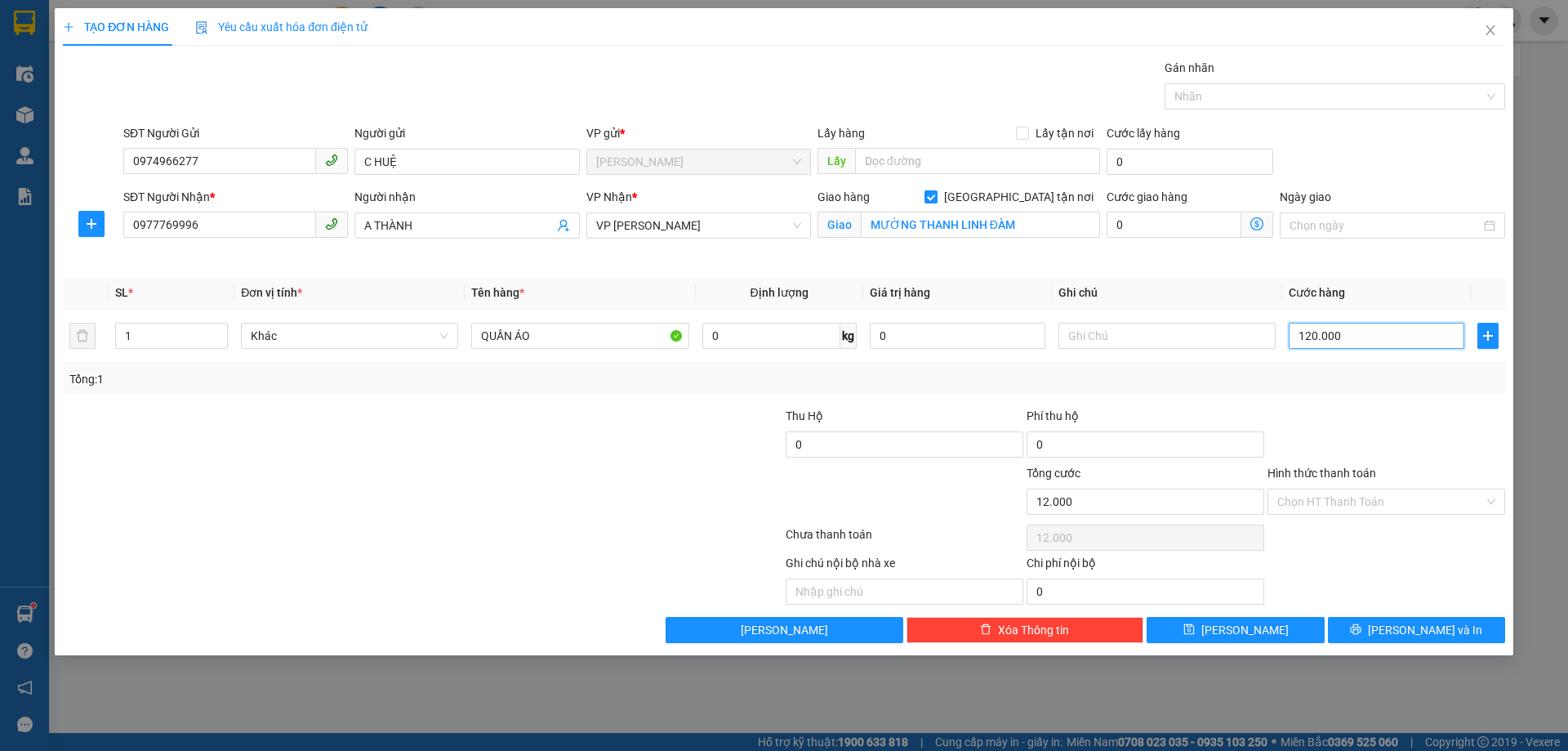
type input "120.000"
type input "1.200.000"
type input "120.000"
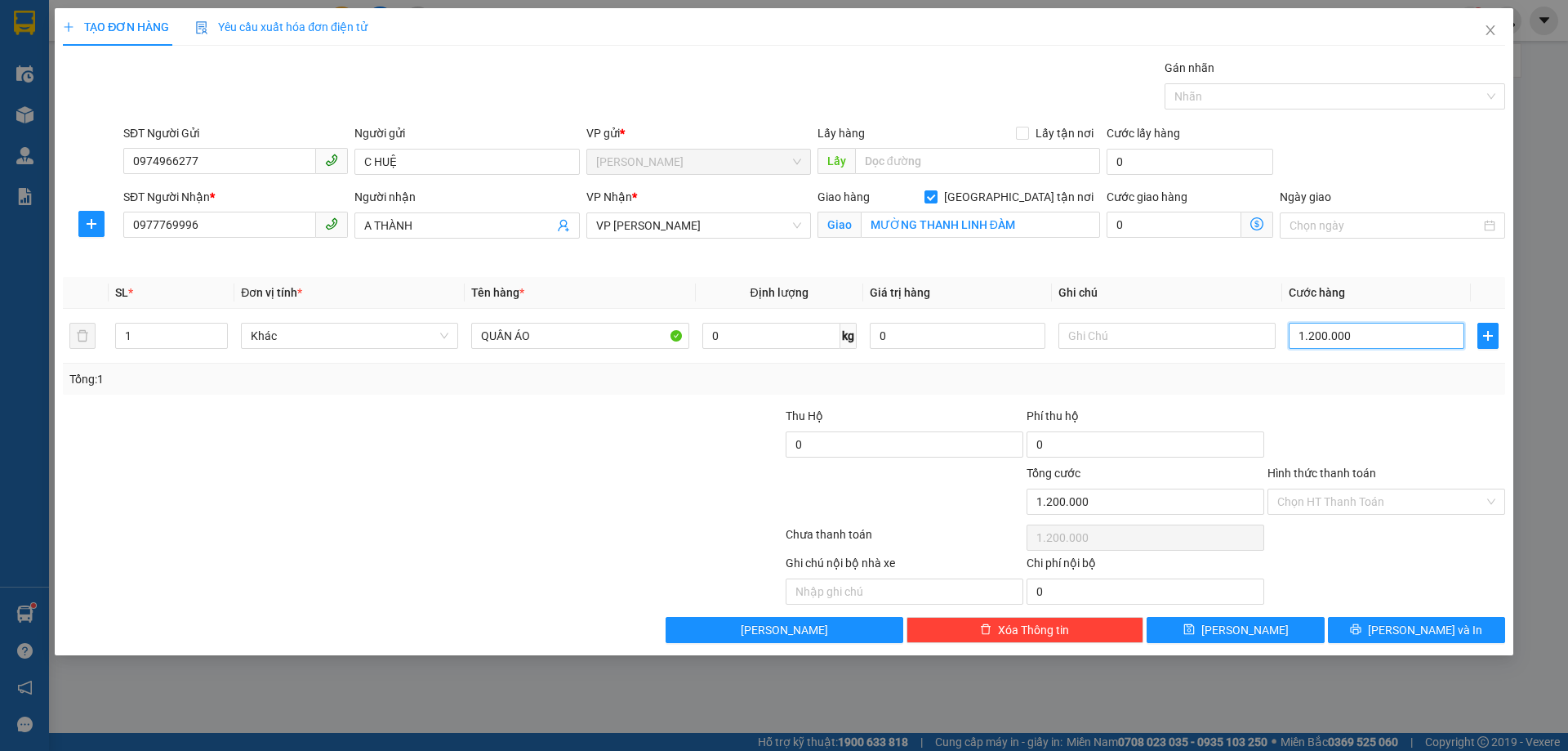
type input "120.000"
drag, startPoint x: 1357, startPoint y: 336, endPoint x: 1162, endPoint y: 333, distance: 195.0
click at [1157, 333] on tr "1 Khác QUẦN ÁO 0 kg 0 120.000" at bounding box center [783, 336] width 1442 height 55
type input "1"
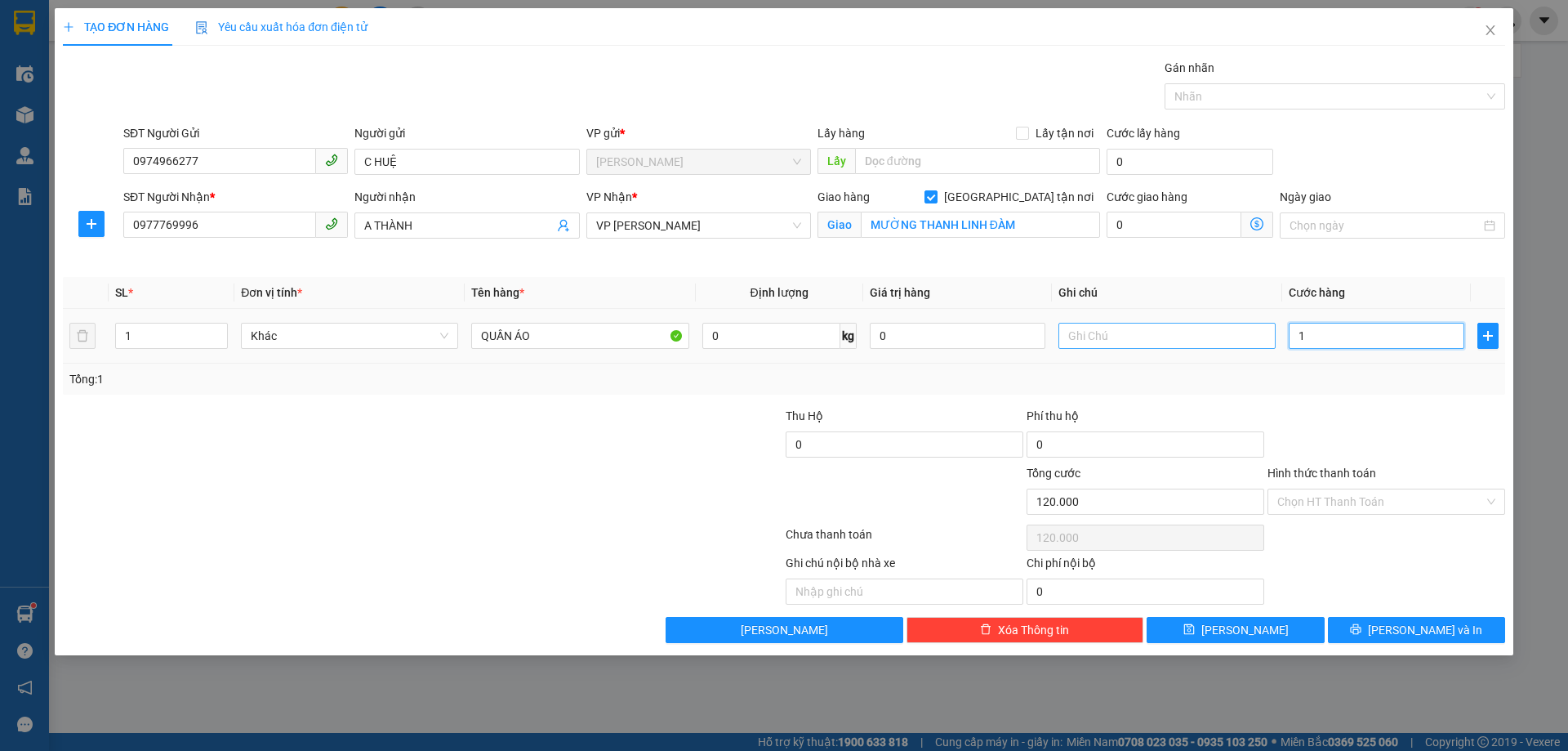
type input "1"
type input "10"
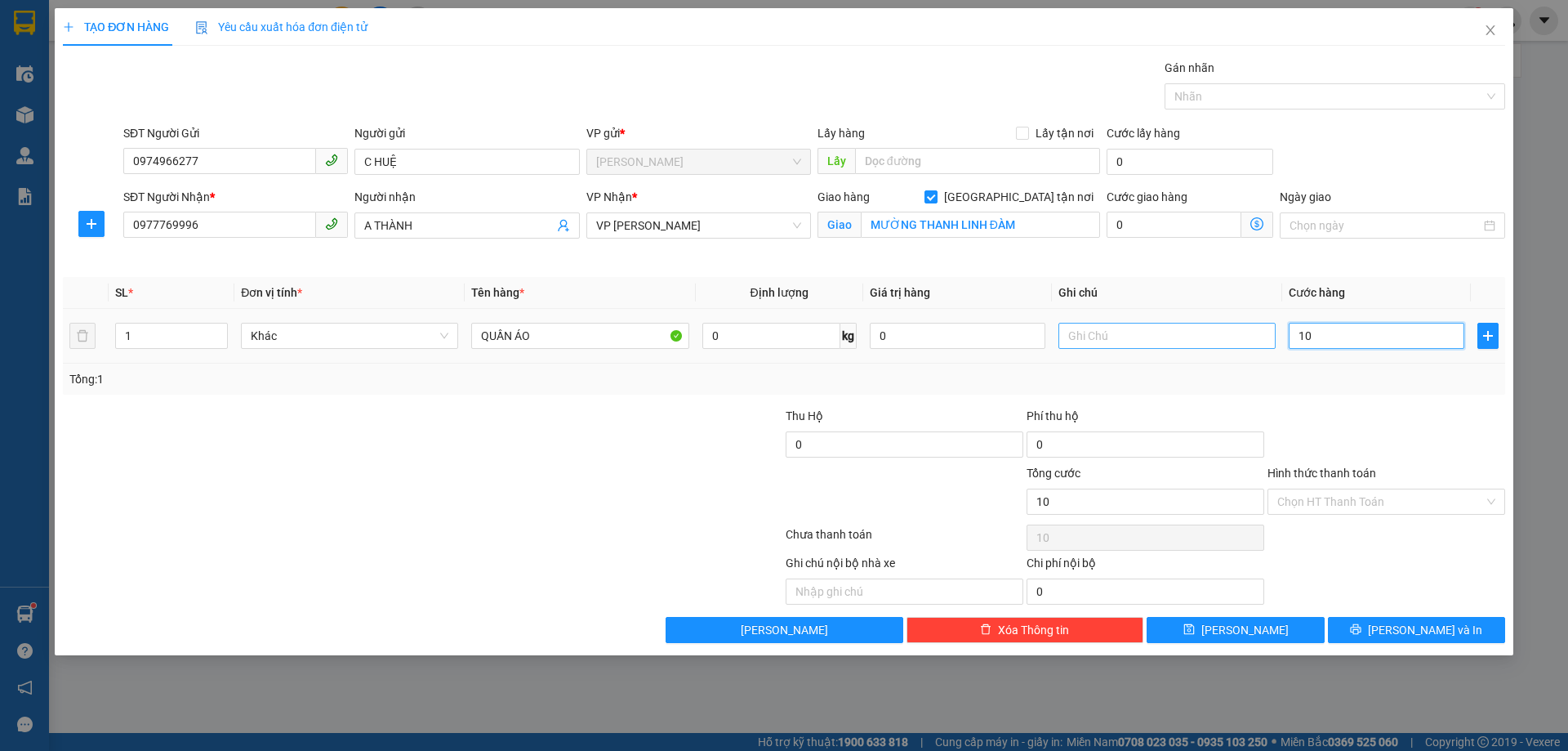
type input "100"
type input "1.000"
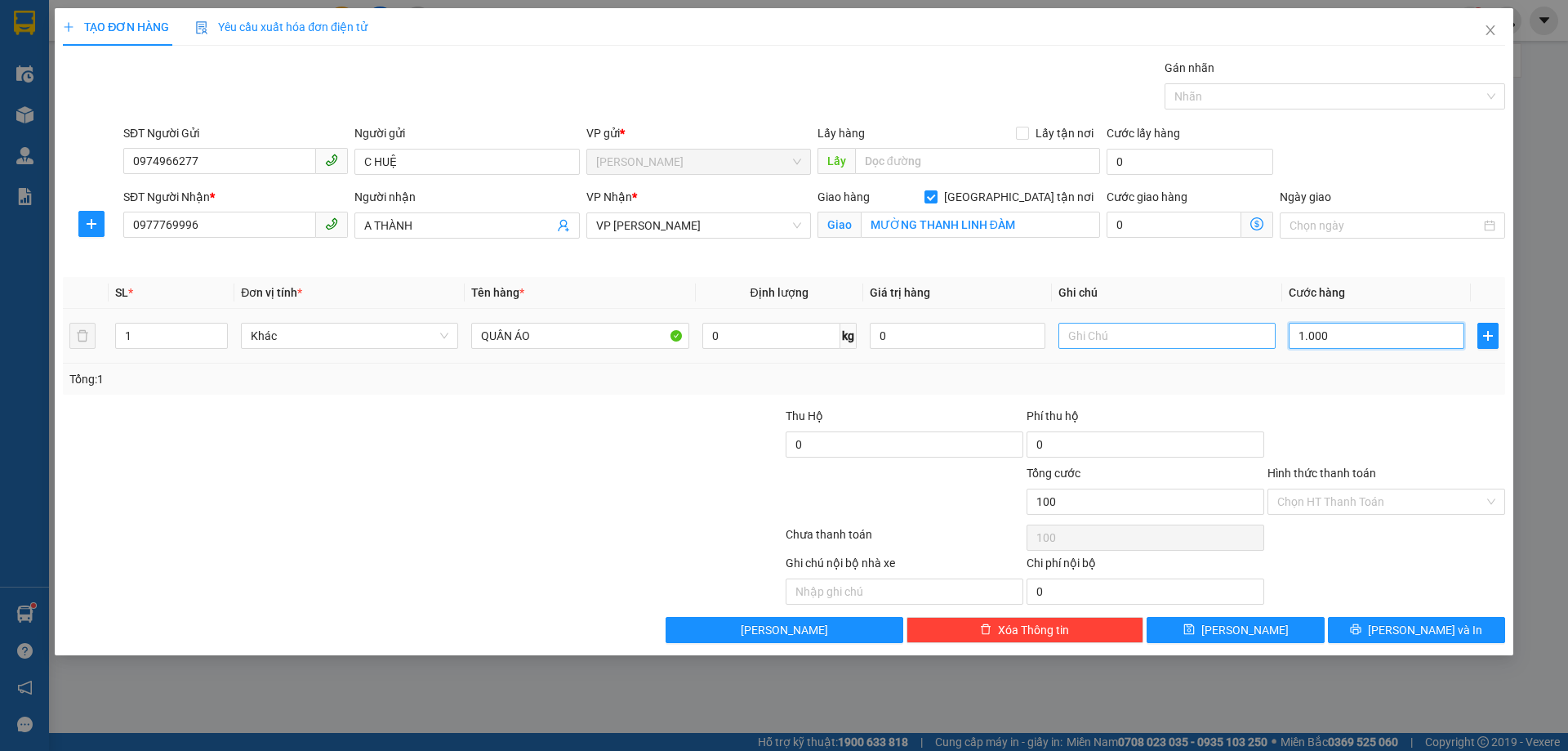
type input "1.000"
type input "10.000"
type input "100.000"
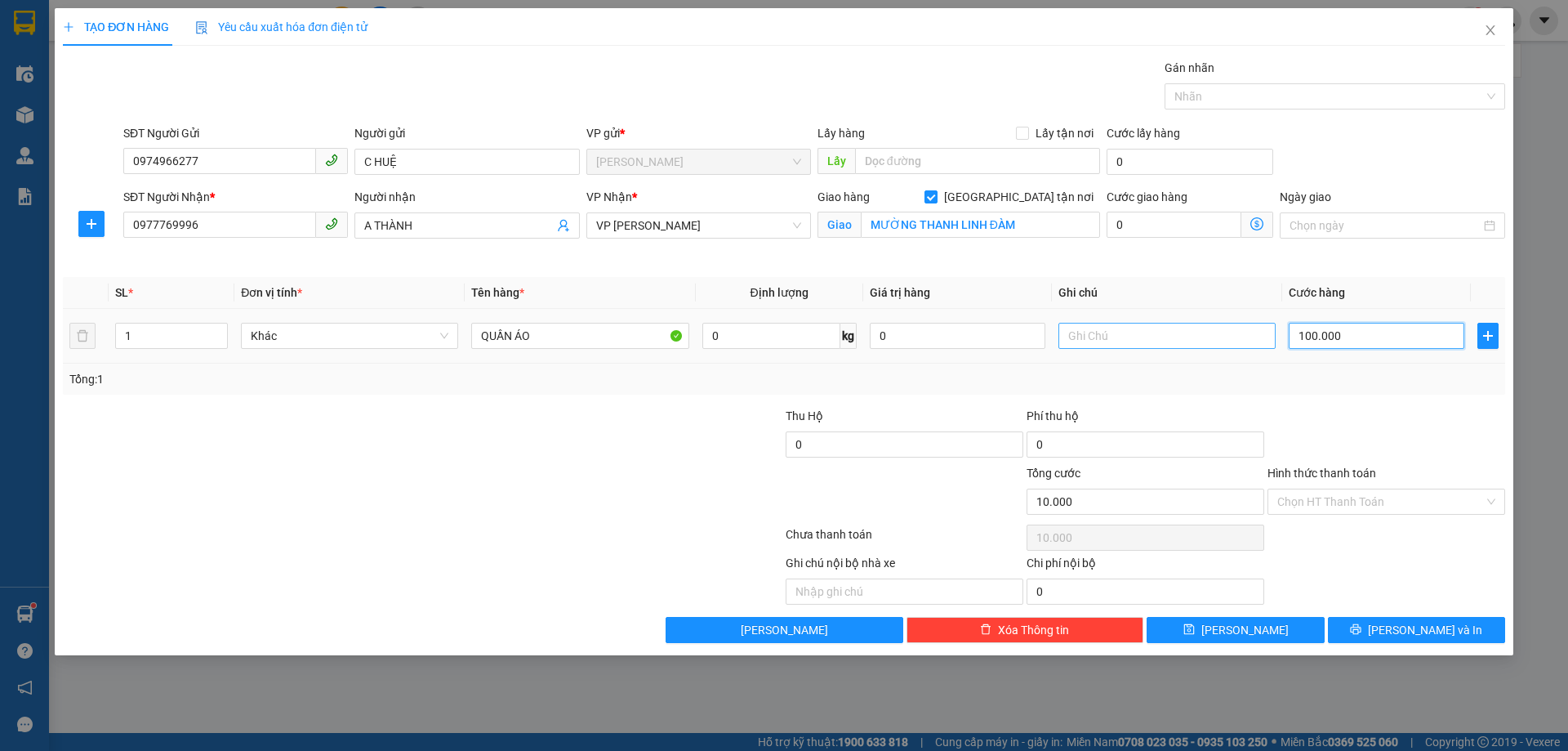
type input "100.000"
click at [1357, 386] on div "Tổng: 1" at bounding box center [784, 379] width 1430 height 18
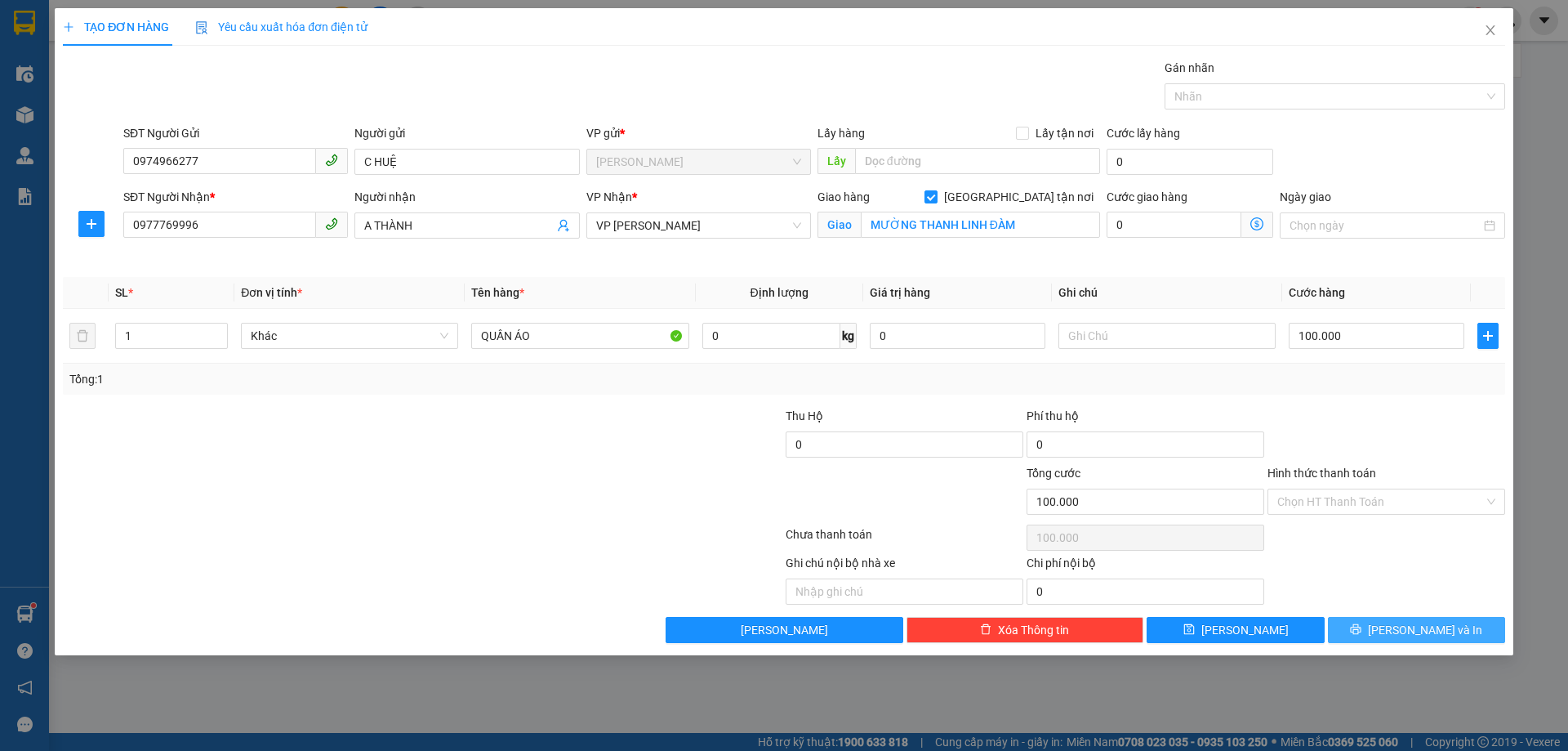
click at [1362, 623] on icon "printer" at bounding box center [1356, 629] width 11 height 11
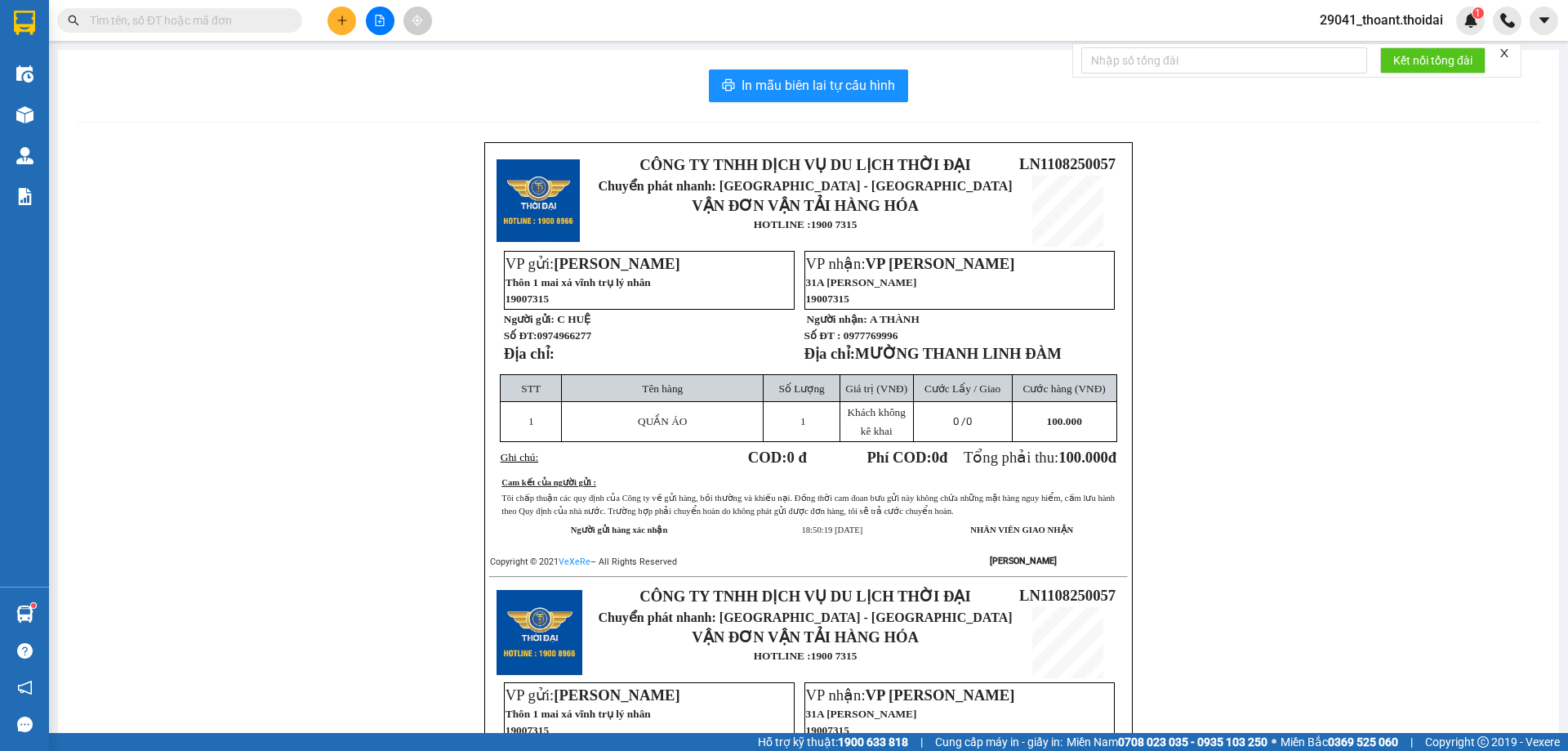
click at [1406, 598] on div "CÔNG TY TNHH DỊCH VỤ DU LỊCH THỜI ĐẠI Chuyển phát nhanh: [GEOGRAPHIC_DATA] - HÀ…" at bounding box center [809, 595] width 1462 height 905
drag, startPoint x: 905, startPoint y: 337, endPoint x: 839, endPoint y: 345, distance: 66.5
click at [839, 342] on p "Số ĐT : 0977769996" at bounding box center [959, 335] width 310 height 14
copy span "0977769996"
